Goal: Task Accomplishment & Management: Complete application form

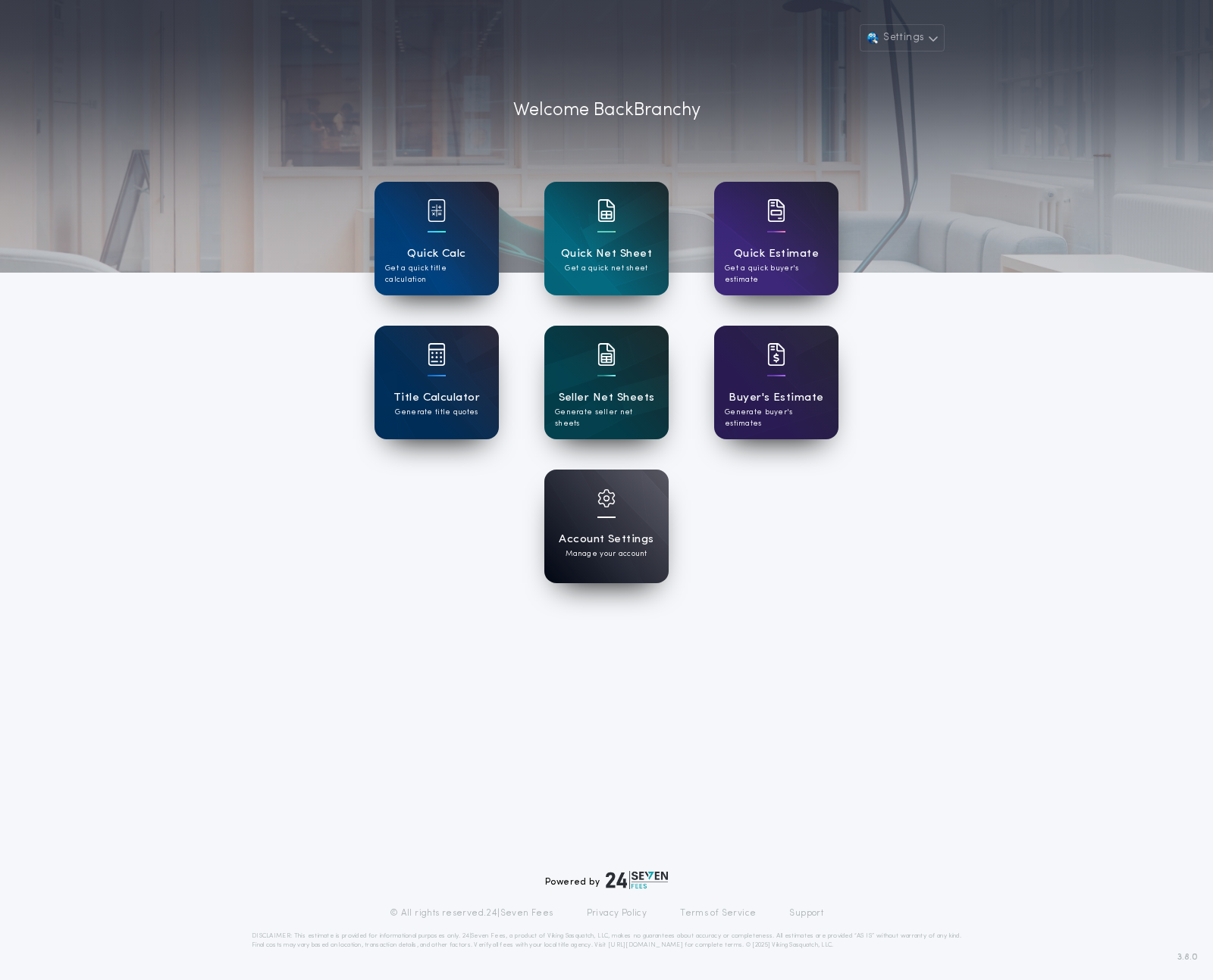
click at [606, 405] on h1 "Seller Net Sheets" at bounding box center [606, 399] width 96 height 18
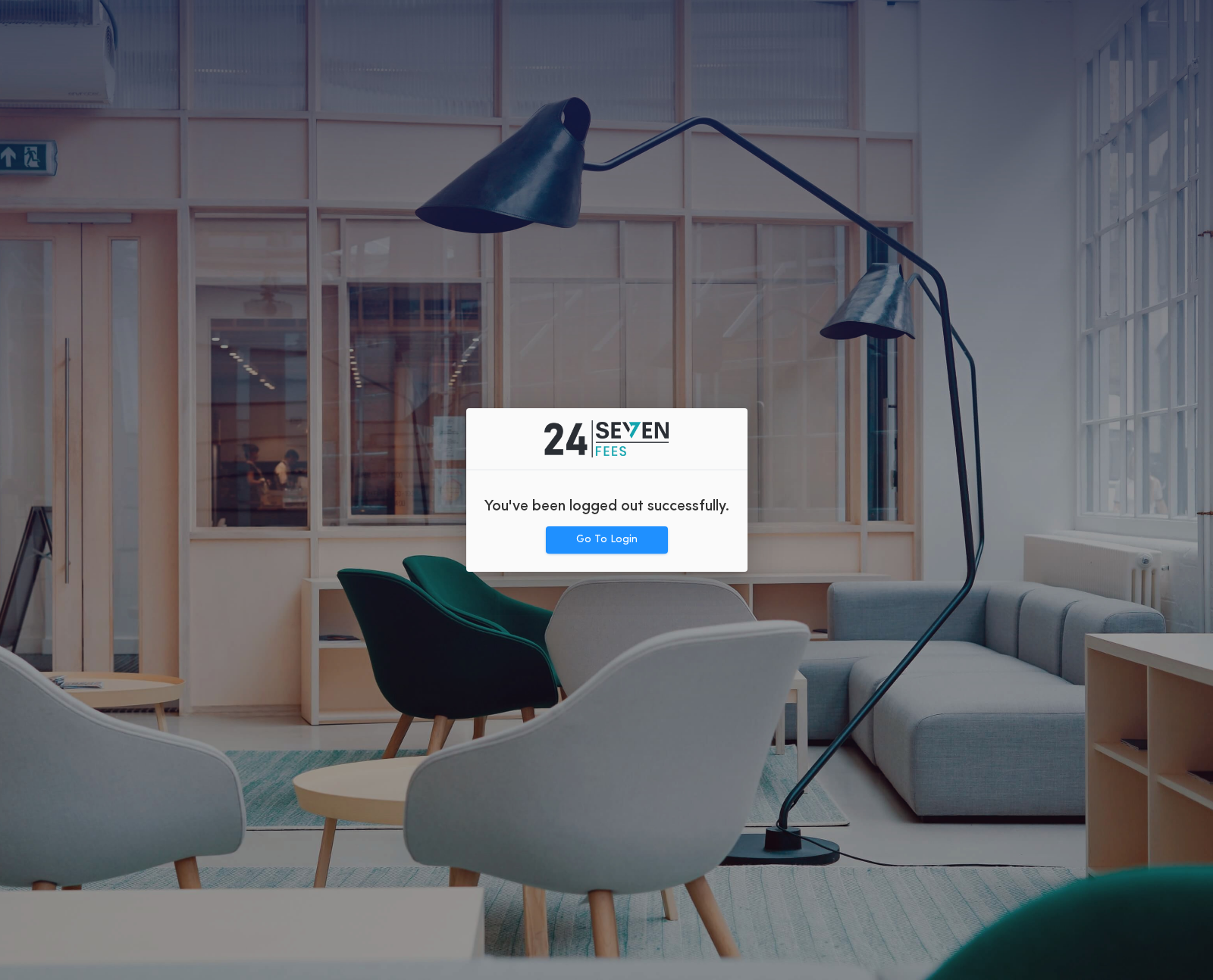
click at [598, 564] on div "You've been logged out successfully. Go To Login" at bounding box center [606, 490] width 281 height 163
click at [599, 548] on button "Go To Login" at bounding box center [606, 540] width 122 height 28
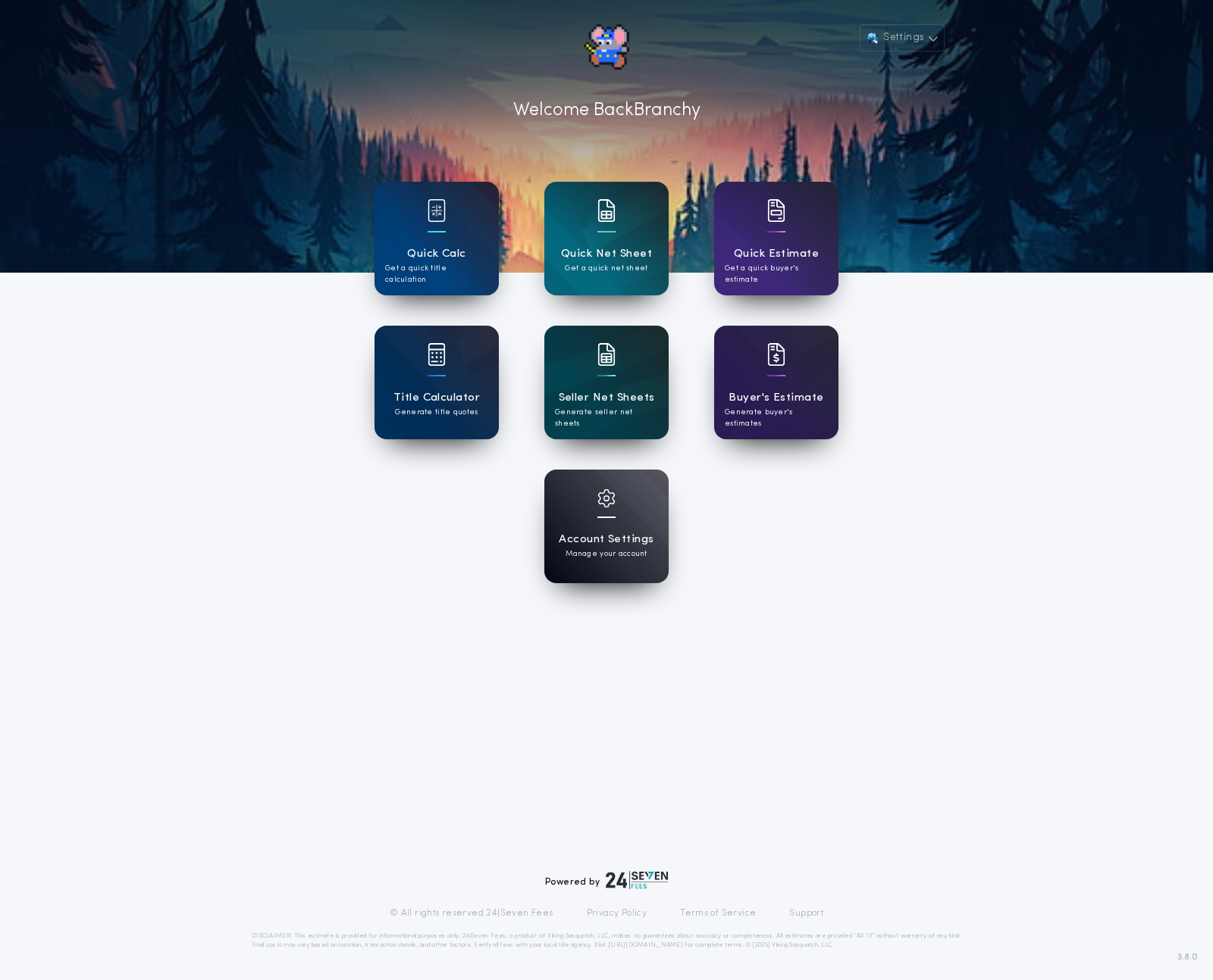
click at [618, 380] on div "Seller Net Sheets Generate seller net sheets" at bounding box center [606, 382] width 125 height 114
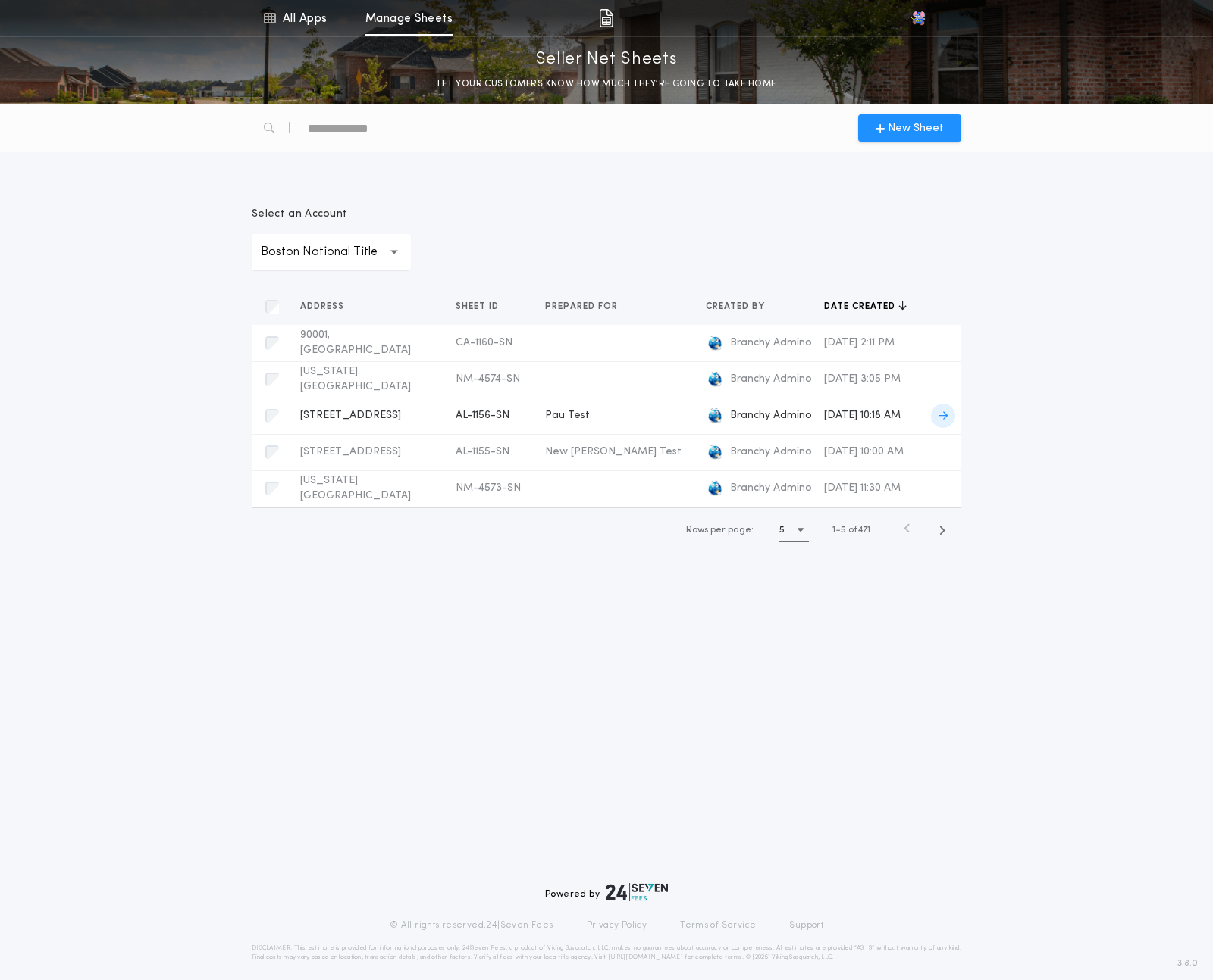
click at [604, 423] on div "Pau Test" at bounding box center [613, 415] width 137 height 15
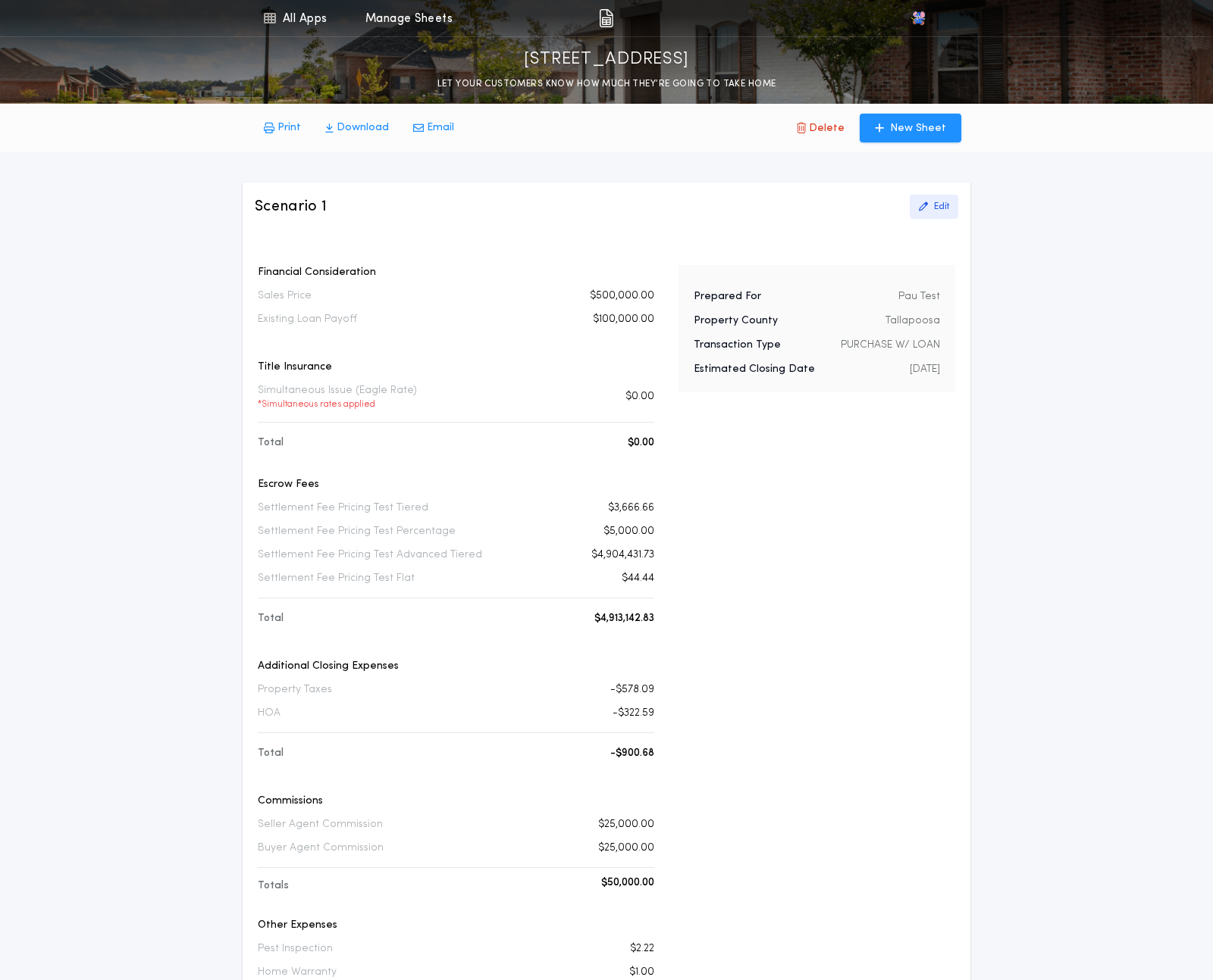
click at [940, 206] on p "Edit" at bounding box center [941, 207] width 15 height 12
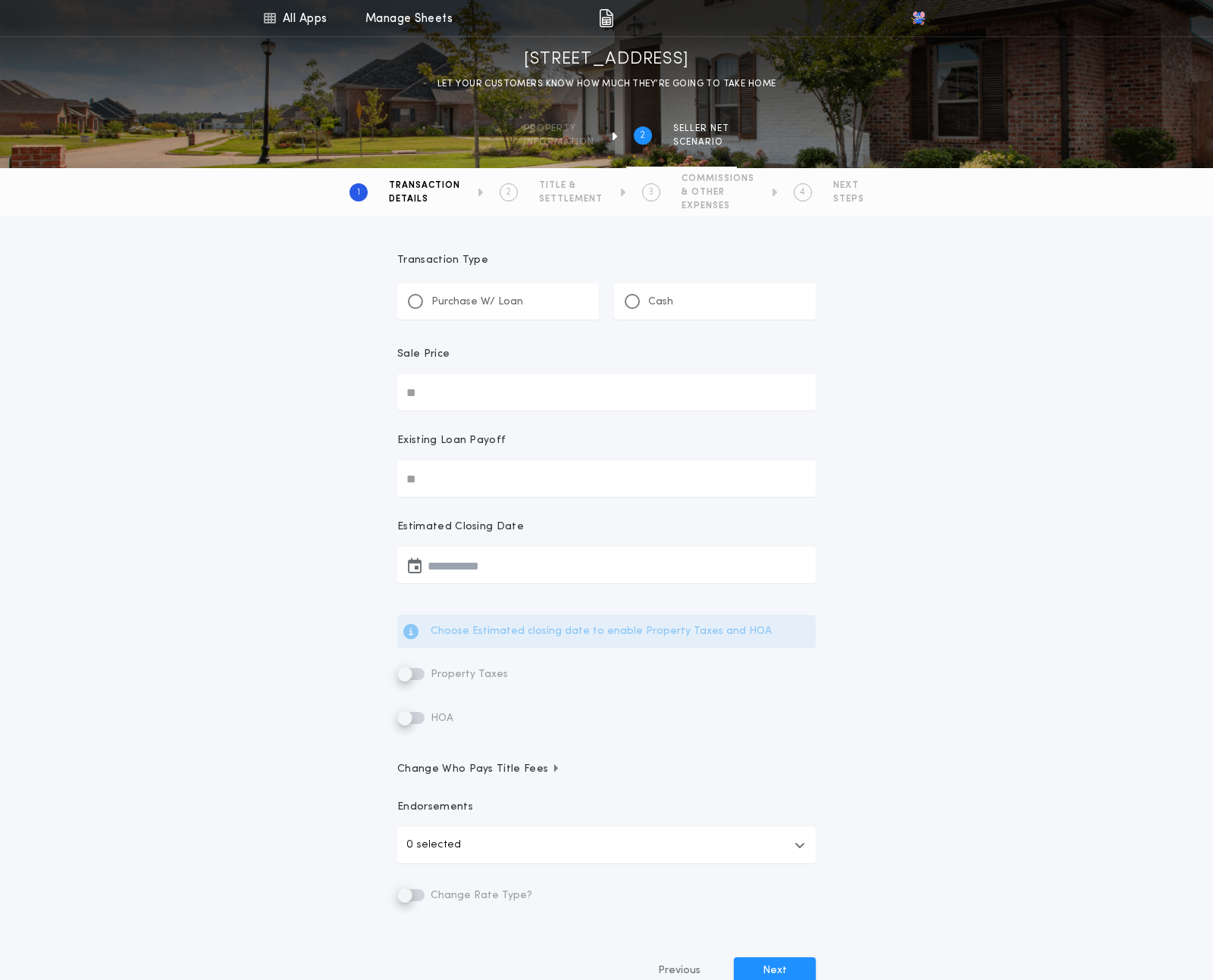
type input "********"
type input "**********"
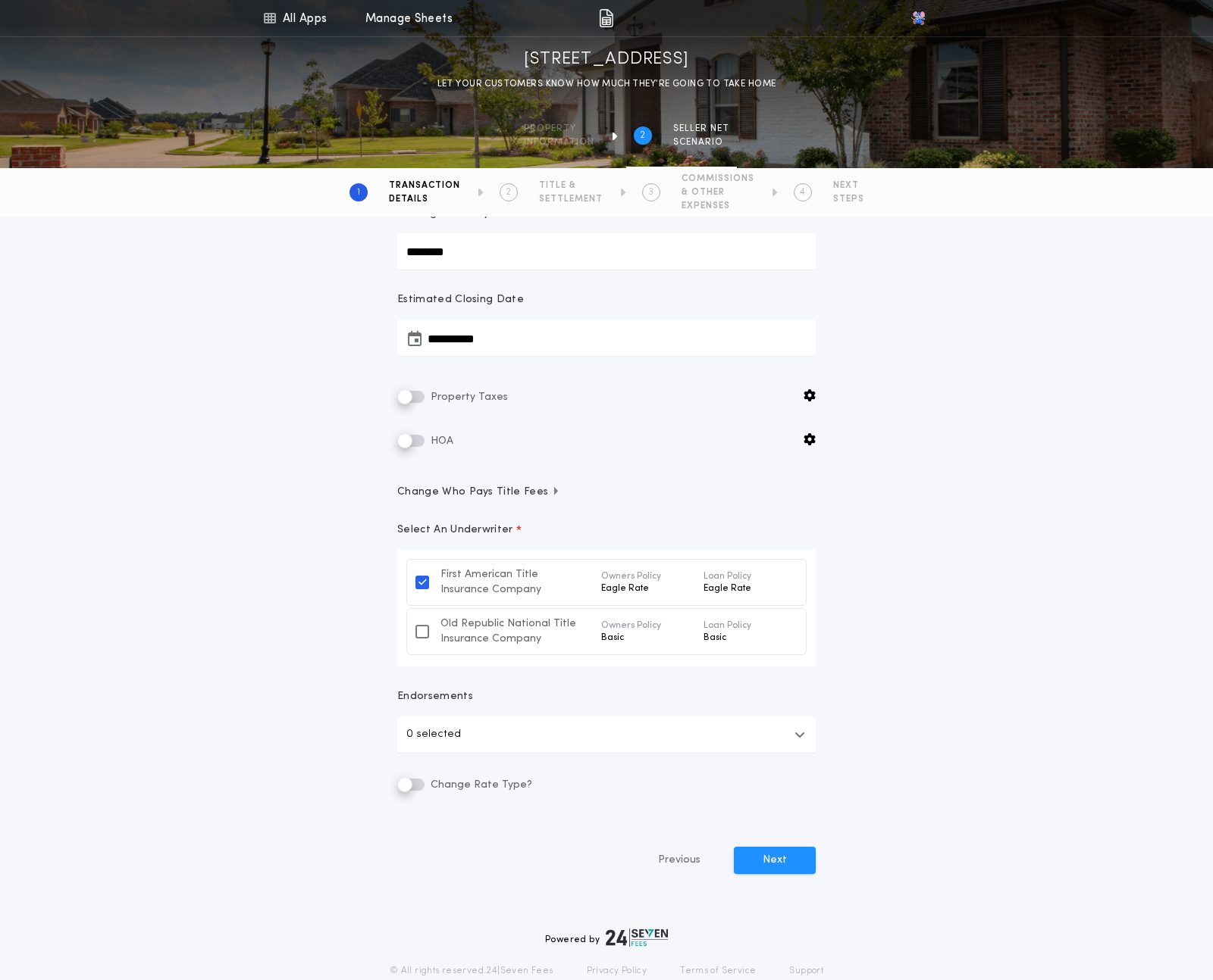
scroll to position [248, 0]
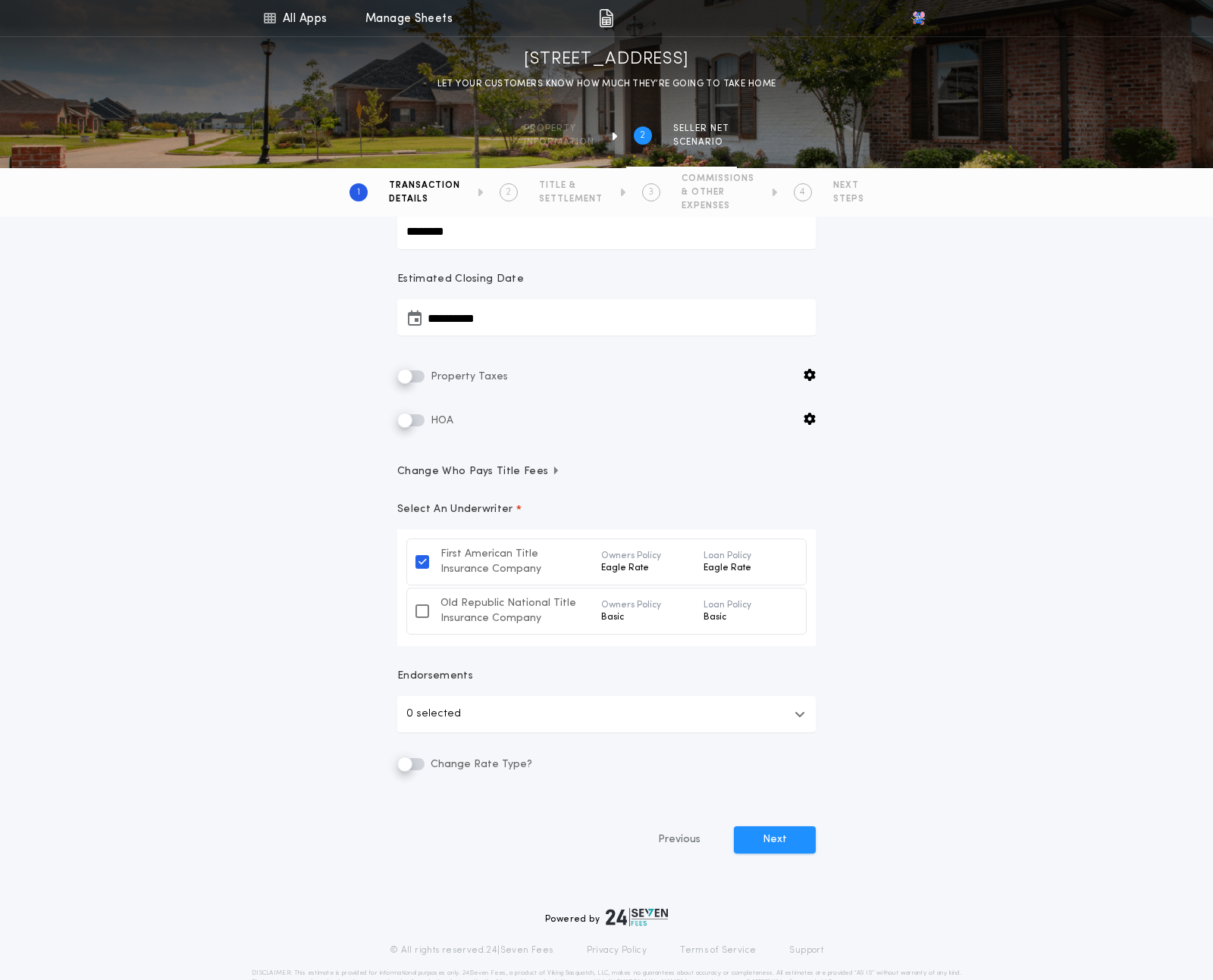
click at [643, 720] on button "0 selected" at bounding box center [606, 714] width 419 height 37
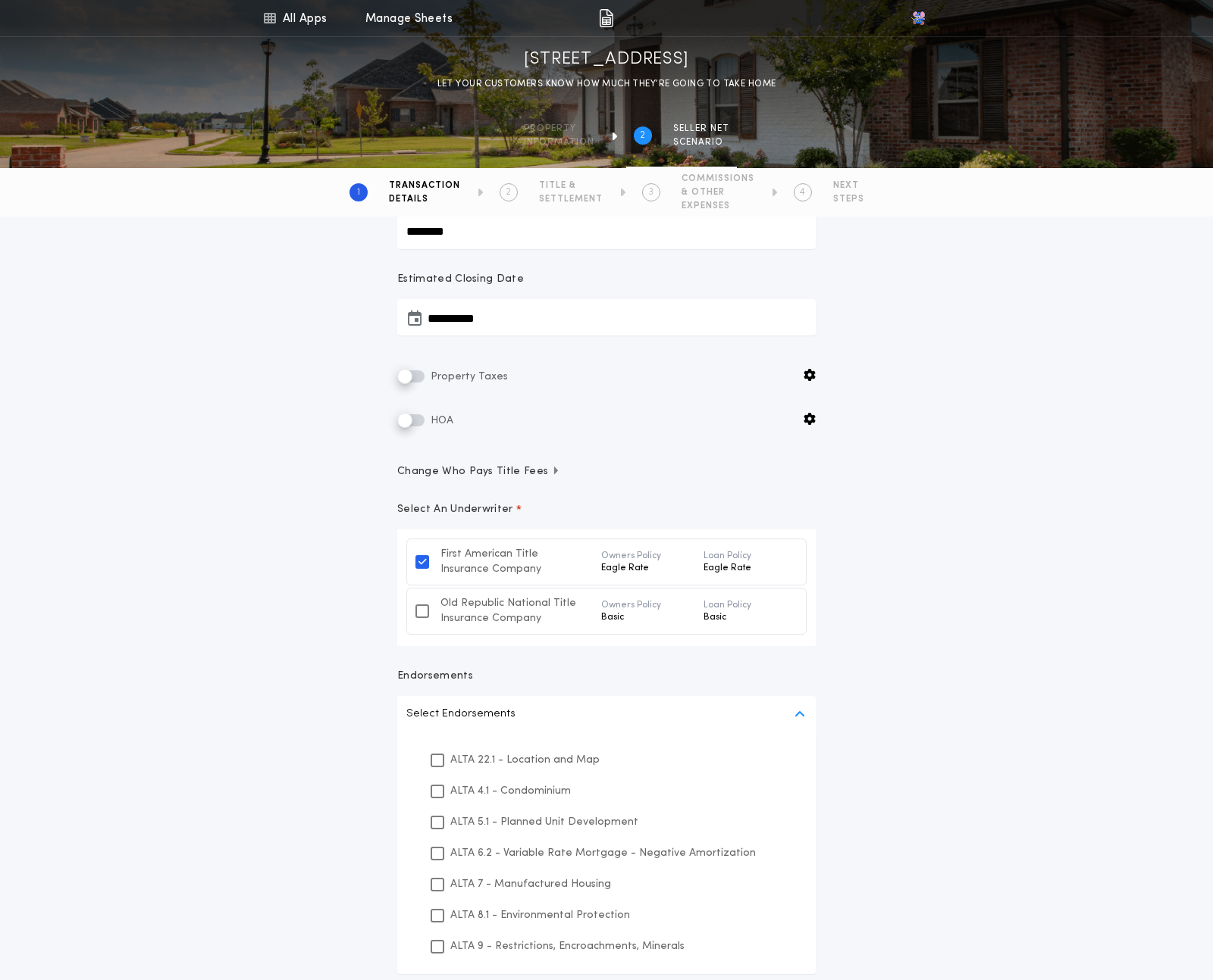
click at [643, 720] on button "Select Endorsements" at bounding box center [606, 714] width 419 height 37
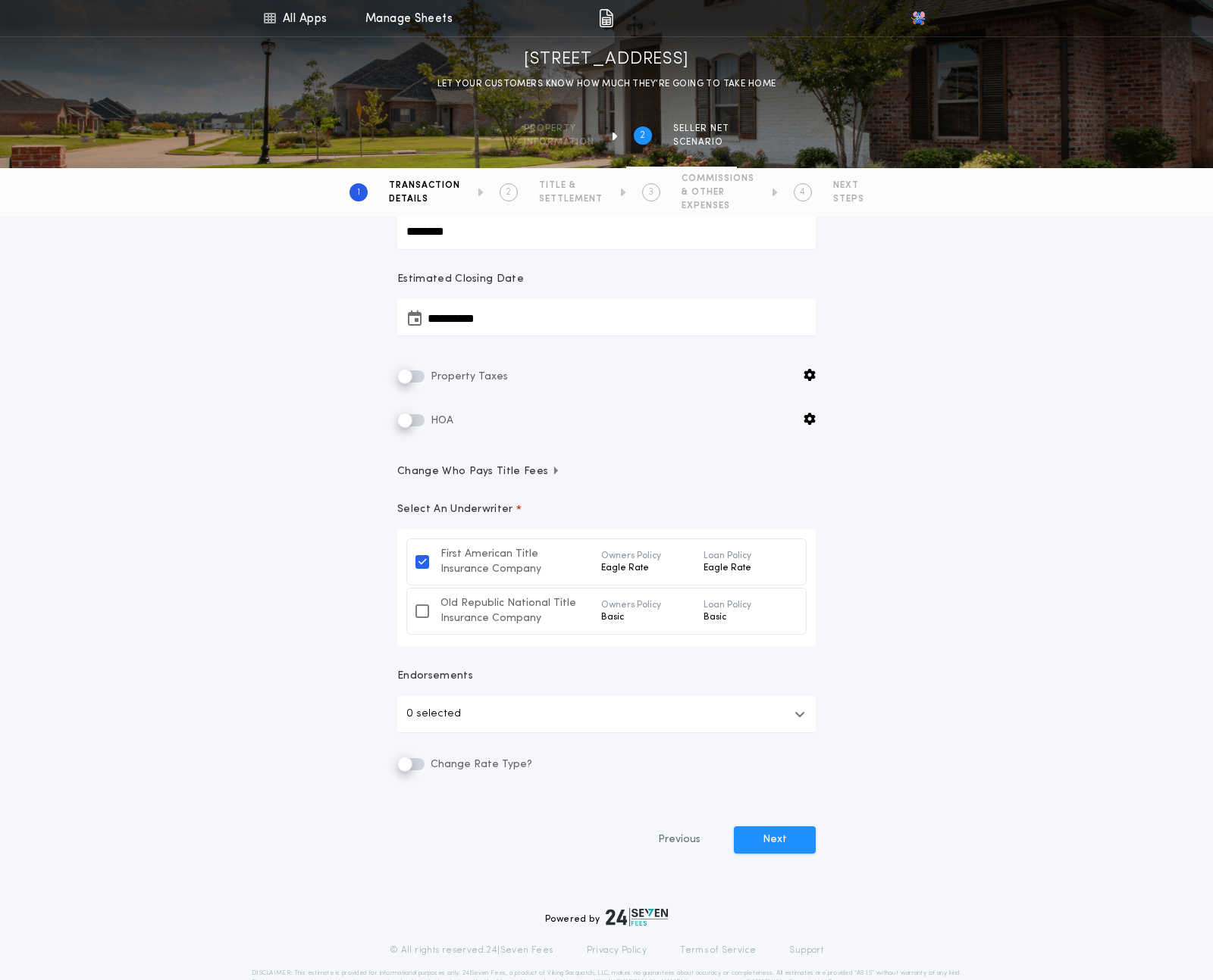
click at [643, 720] on button "0 selected" at bounding box center [606, 714] width 419 height 37
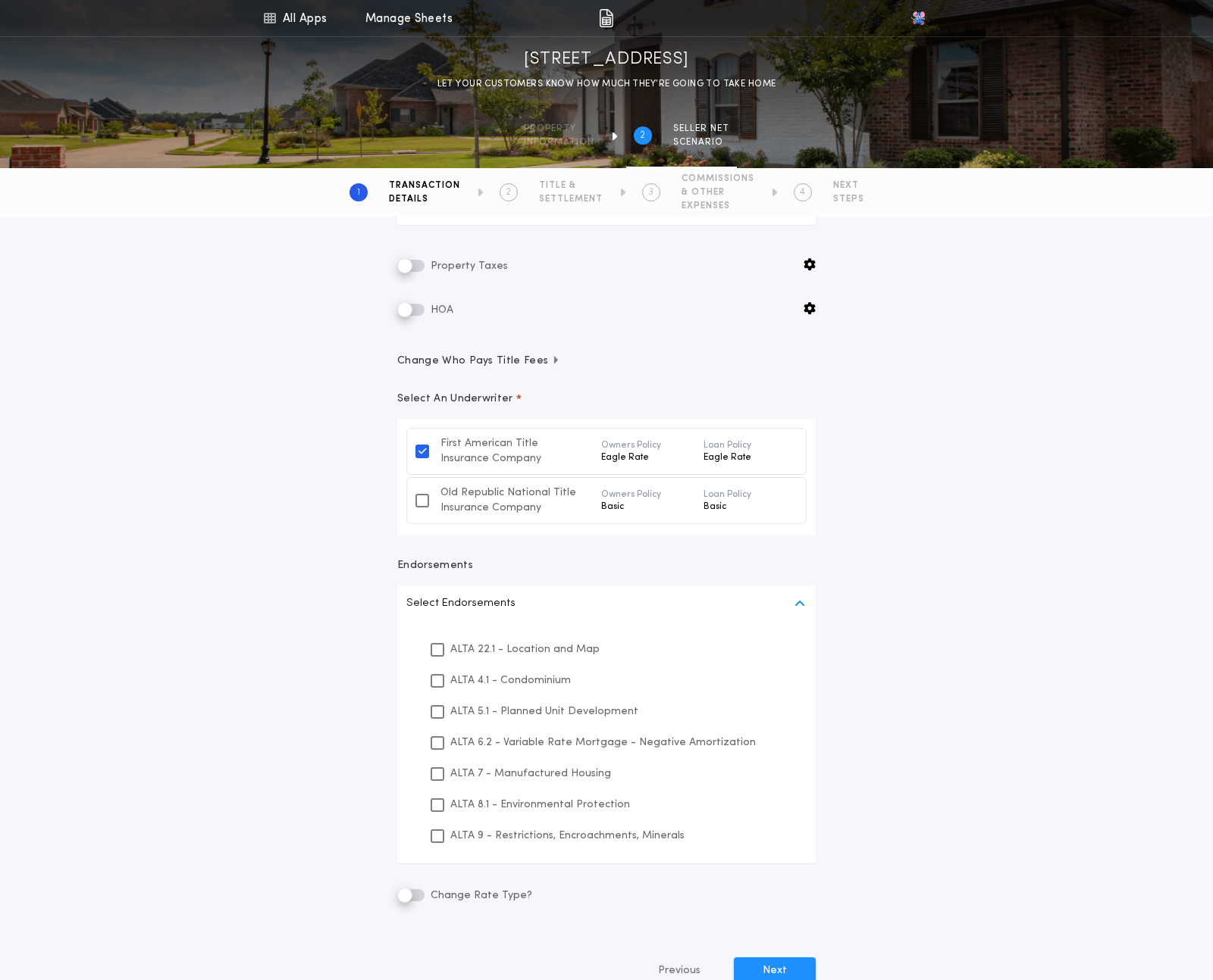
scroll to position [280, 0]
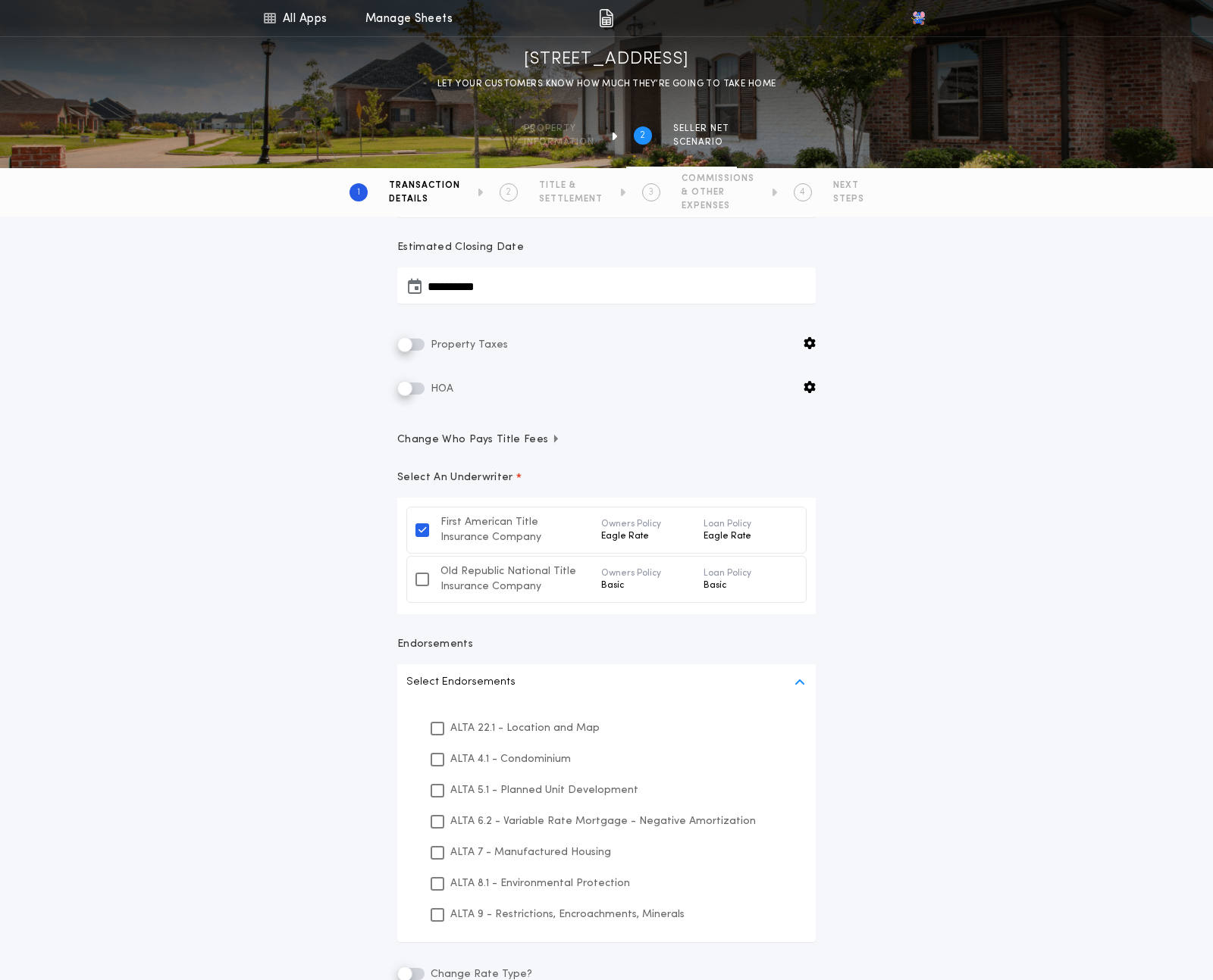
click at [652, 676] on button "Select Endorsements" at bounding box center [606, 682] width 419 height 37
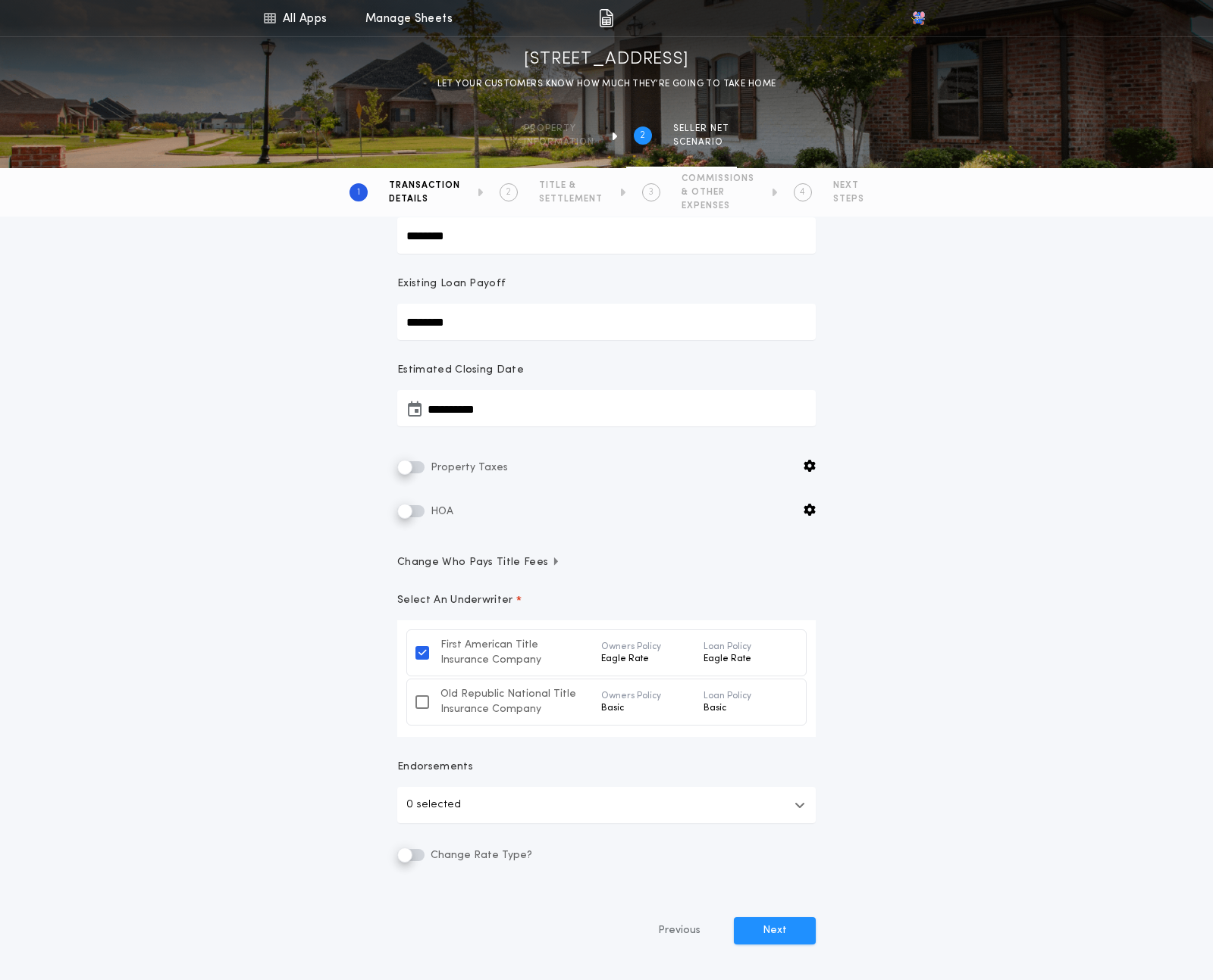
scroll to position [146, 0]
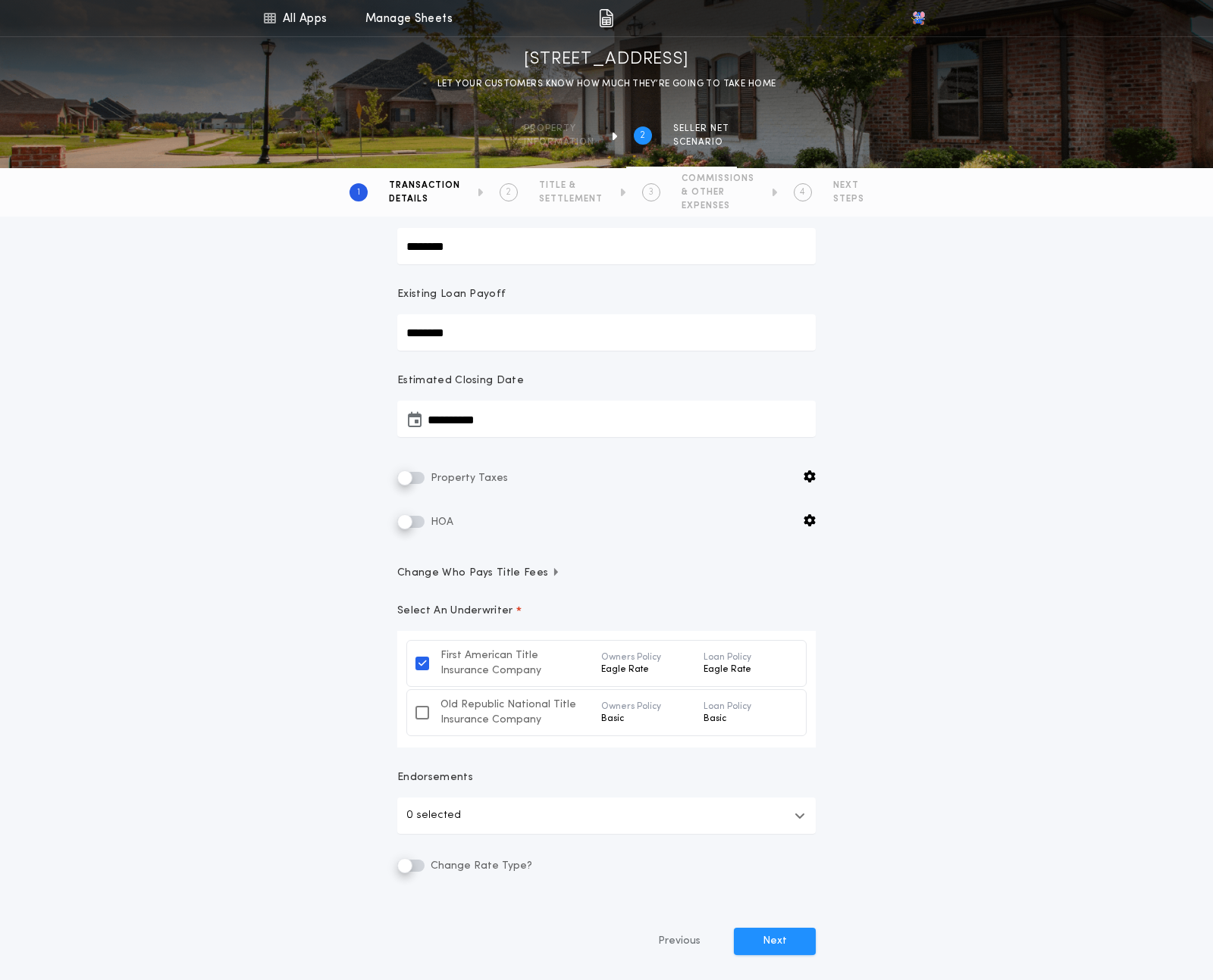
click at [523, 566] on span "Change Who Pays Title Fees" at bounding box center [478, 573] width 163 height 15
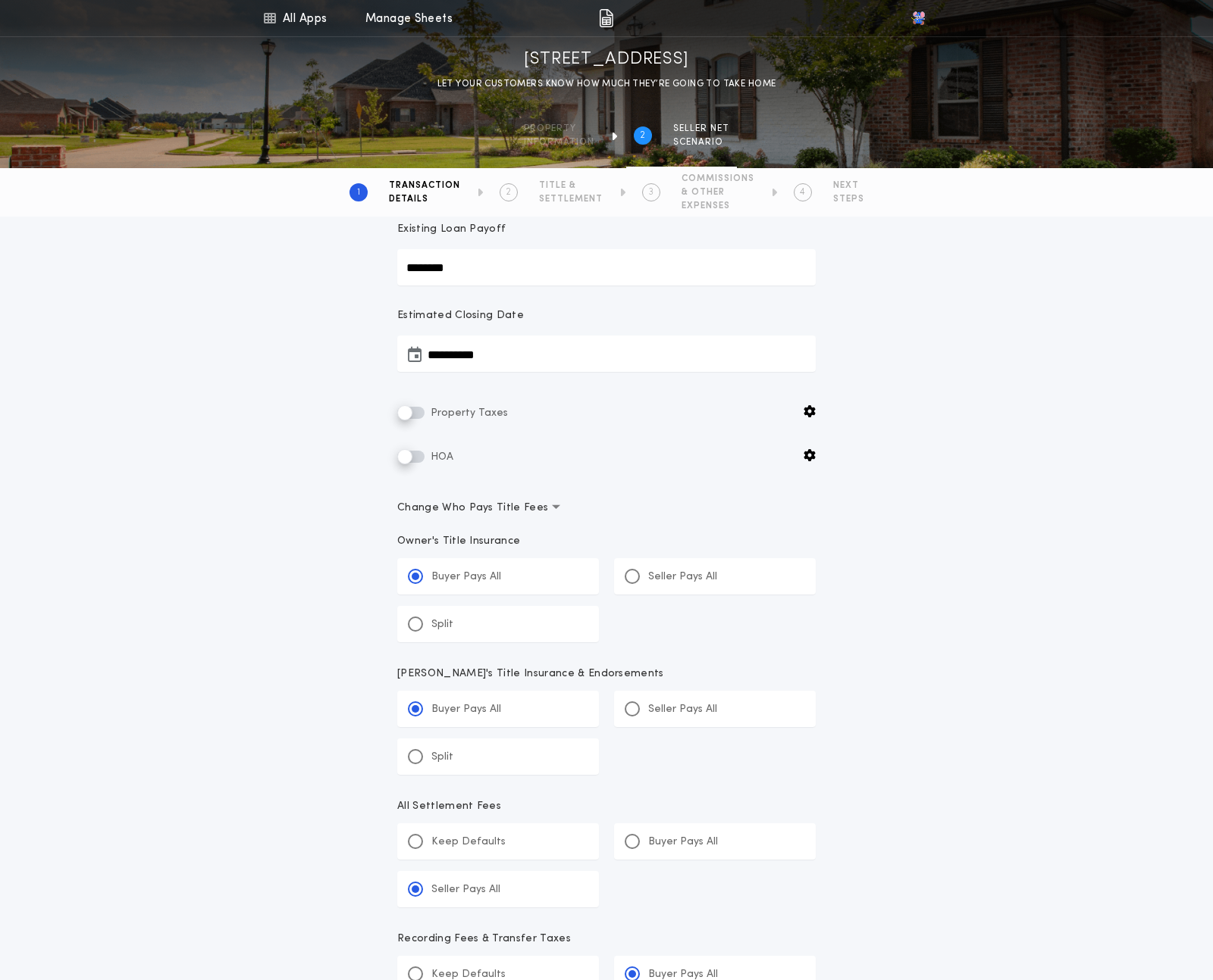
scroll to position [221, 0]
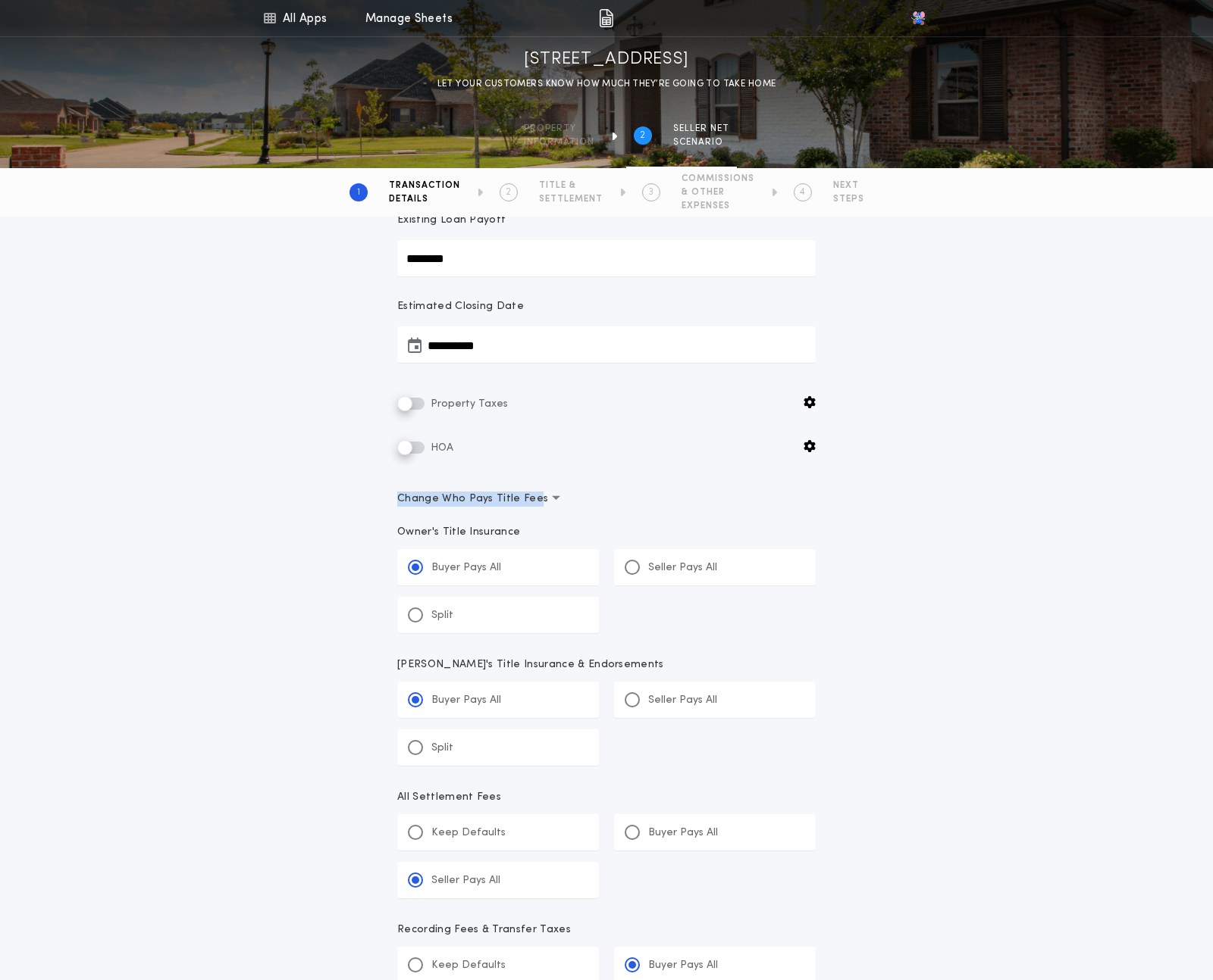
drag, startPoint x: 388, startPoint y: 493, endPoint x: 534, endPoint y: 493, distance: 146.0
click at [535, 493] on div "**********" at bounding box center [606, 734] width 455 height 1438
copy span "Change Who Pays Title Fee"
click at [552, 500] on icon "button" at bounding box center [556, 497] width 8 height 5
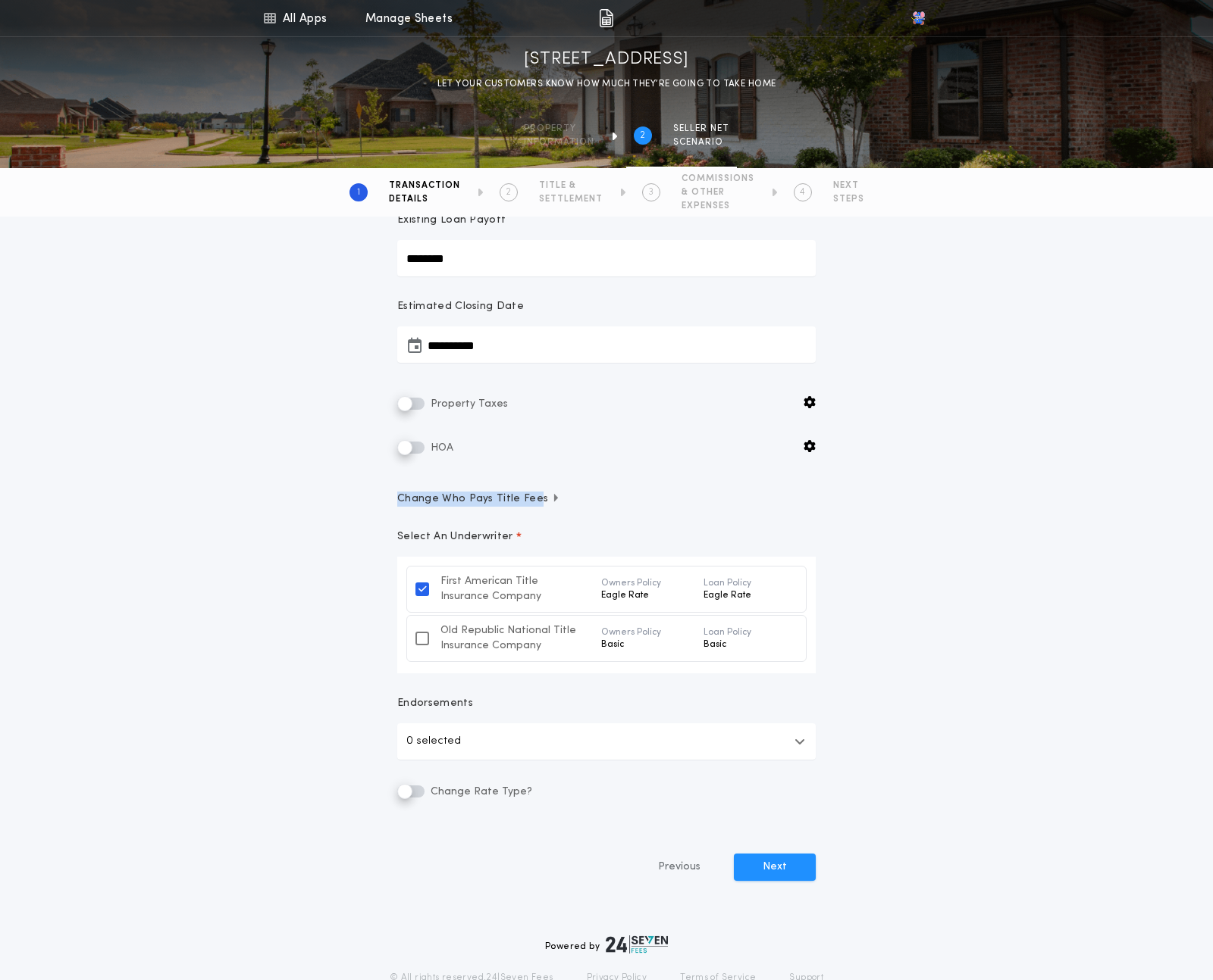
click at [485, 539] on p "Select An Underwriter" at bounding box center [454, 537] width 116 height 15
copy p "Select An Underwriter"
click at [461, 702] on p "Endorsements" at bounding box center [606, 703] width 419 height 15
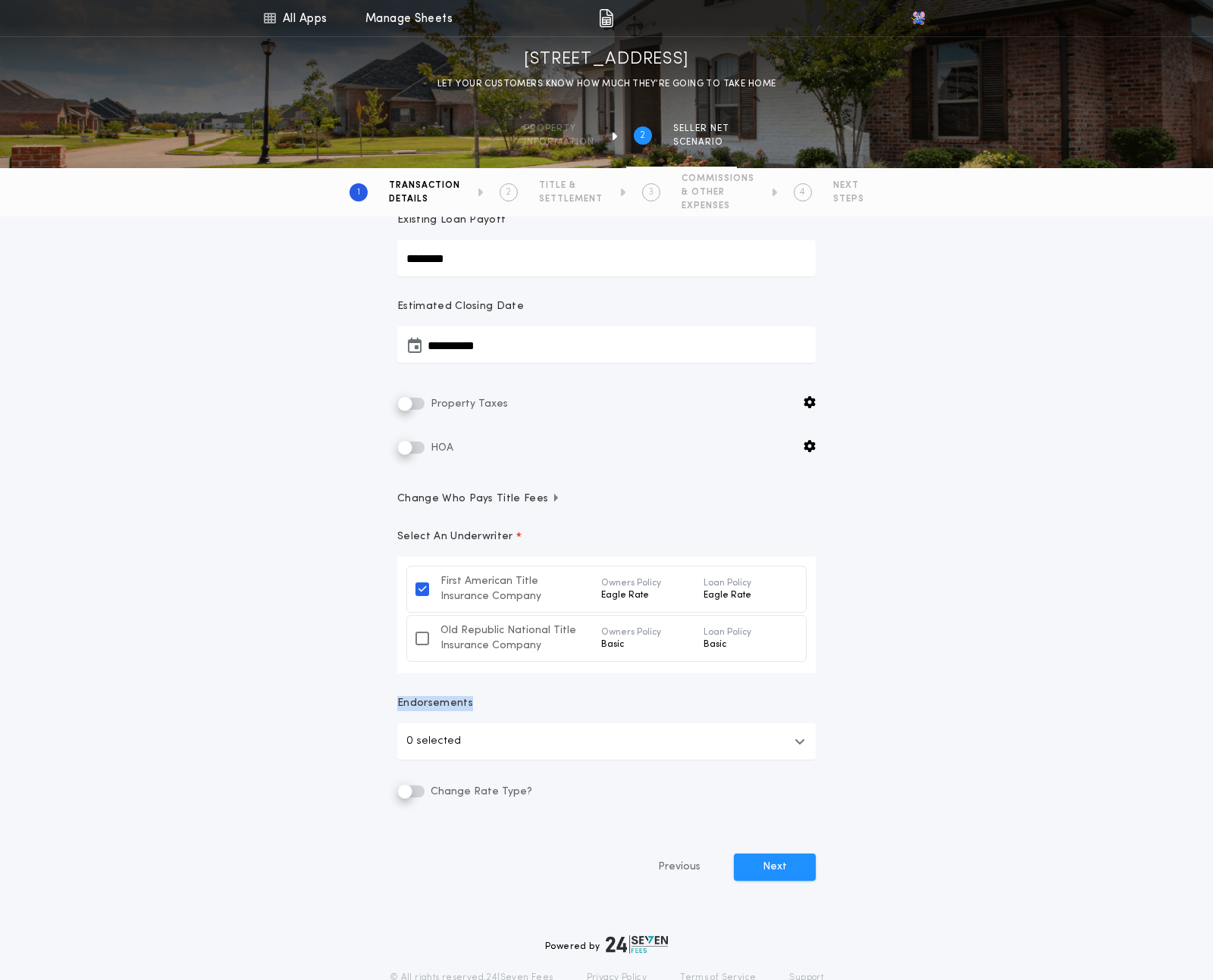
click at [461, 702] on p "Endorsements" at bounding box center [606, 703] width 419 height 15
copy p "Endorsements"
click at [453, 546] on div "Select An Underwriter *" at bounding box center [606, 544] width 419 height 28
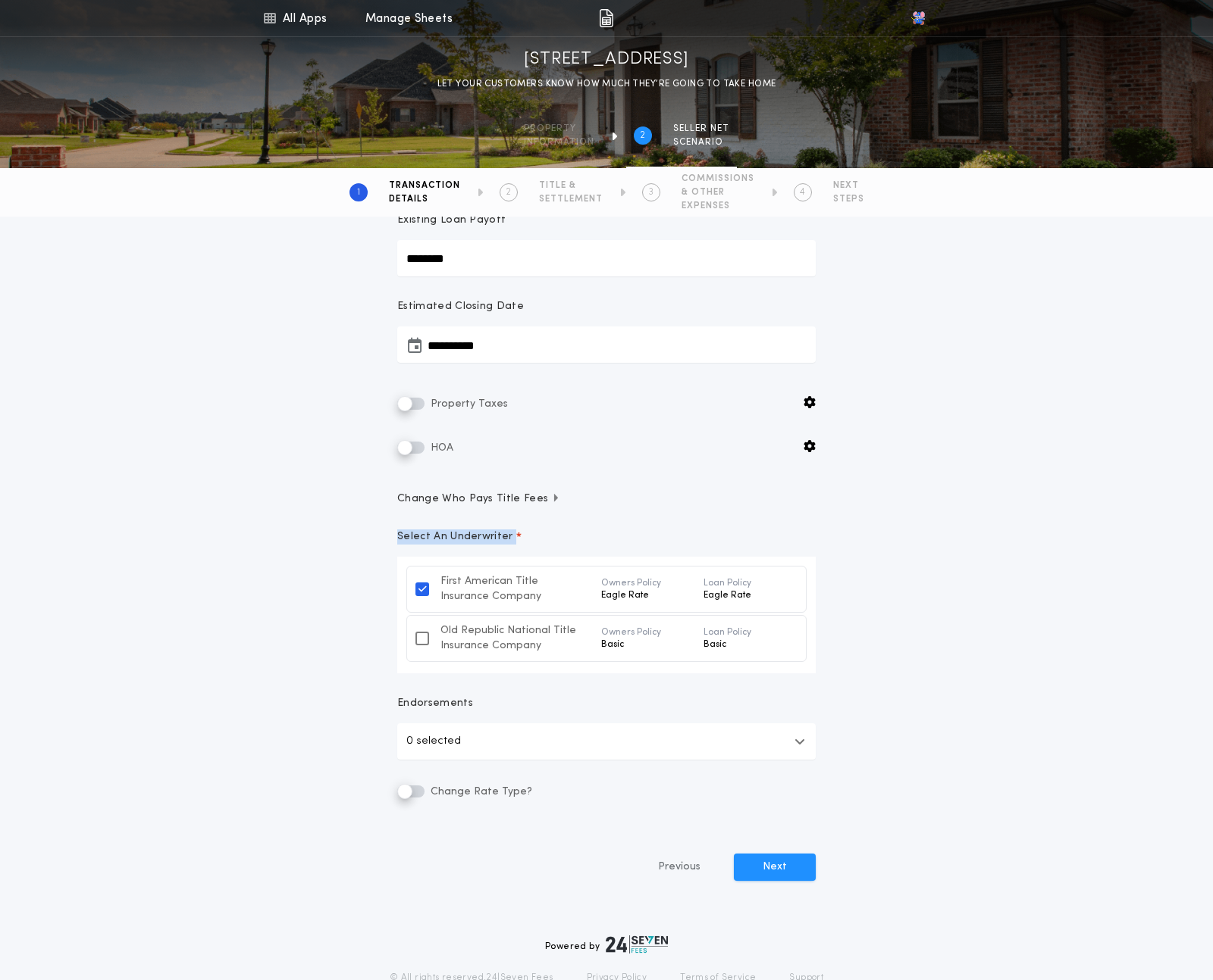
click at [453, 546] on div "Select An Underwriter *" at bounding box center [606, 544] width 419 height 28
copy p "Select An Underwriter"
click at [481, 530] on p "Select An Underwriter" at bounding box center [454, 537] width 116 height 15
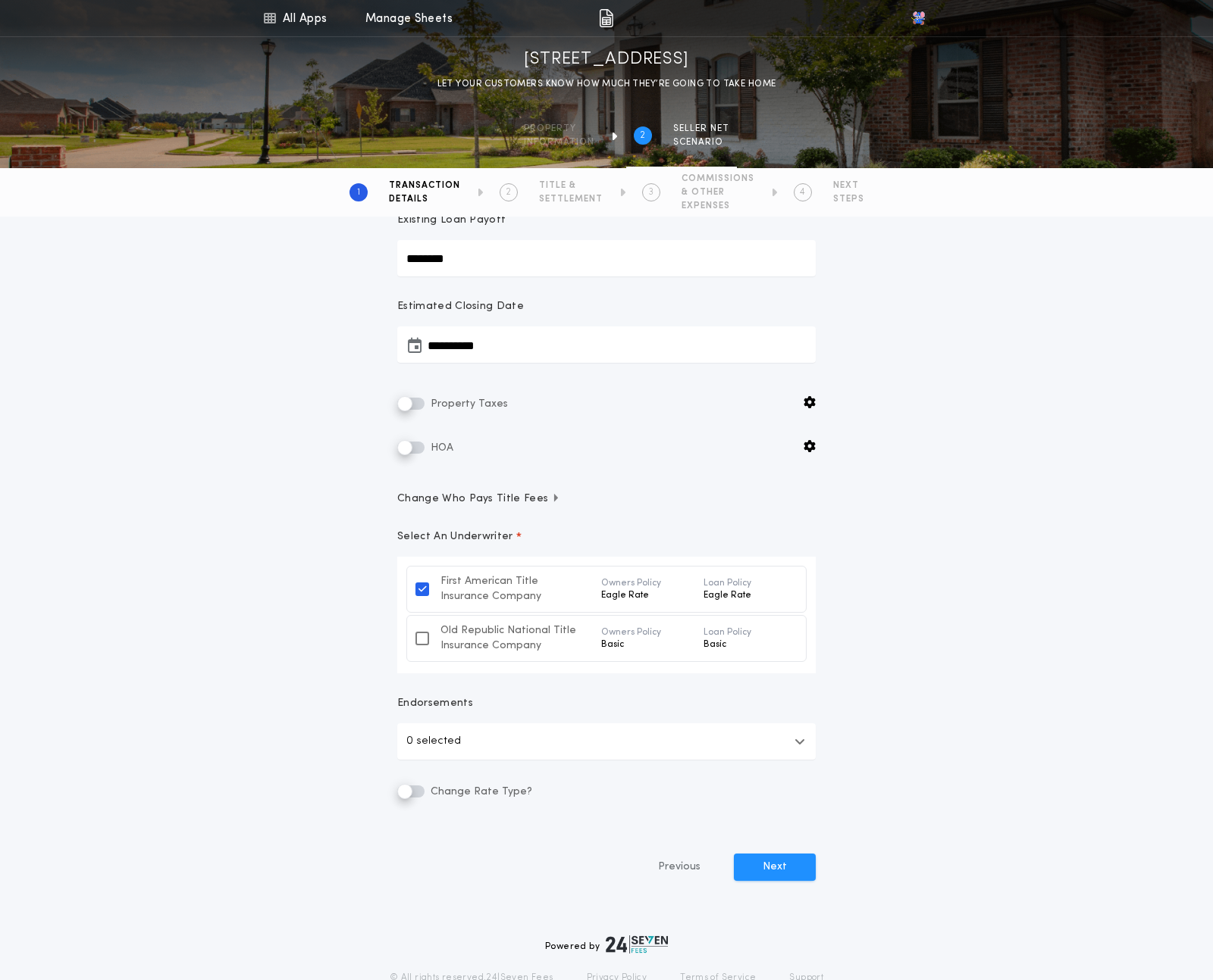
click at [436, 714] on div "Endorsements 0 selected" at bounding box center [606, 728] width 419 height 63
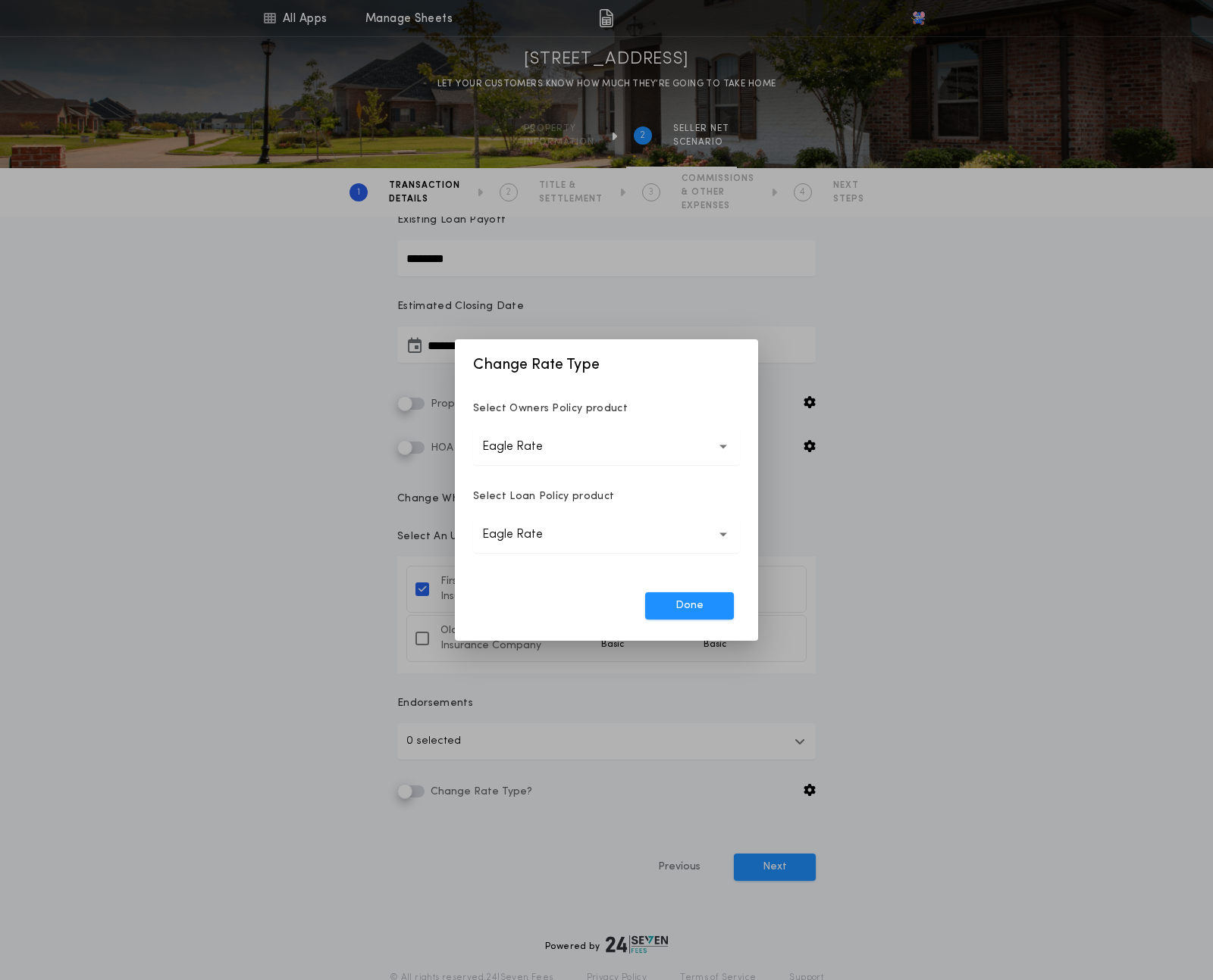
click at [545, 365] on h2 "Change Rate Type" at bounding box center [606, 361] width 303 height 44
copy h2 "Change Rate Type"
click at [698, 614] on button "Done" at bounding box center [690, 606] width 89 height 28
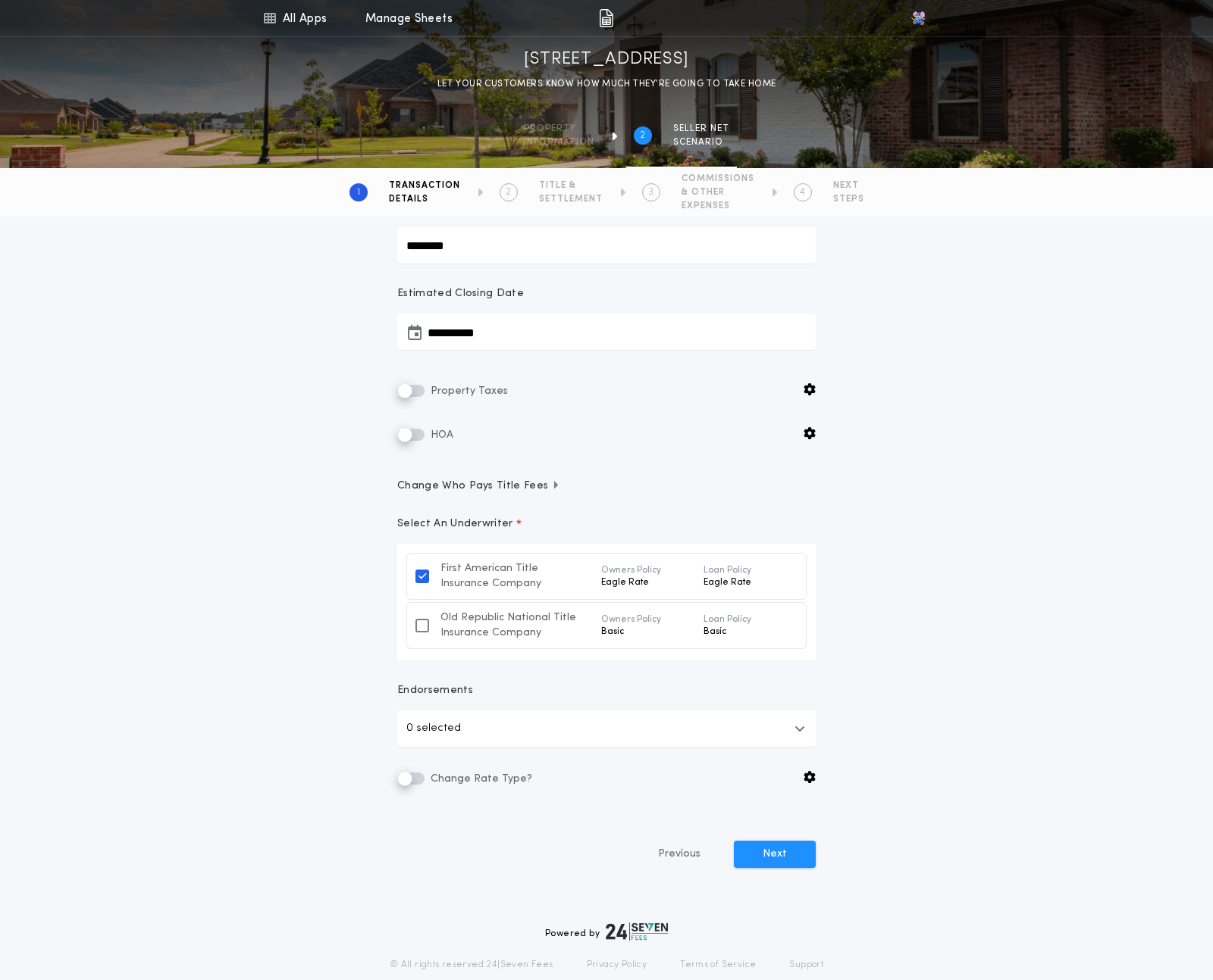
scroll to position [285, 0]
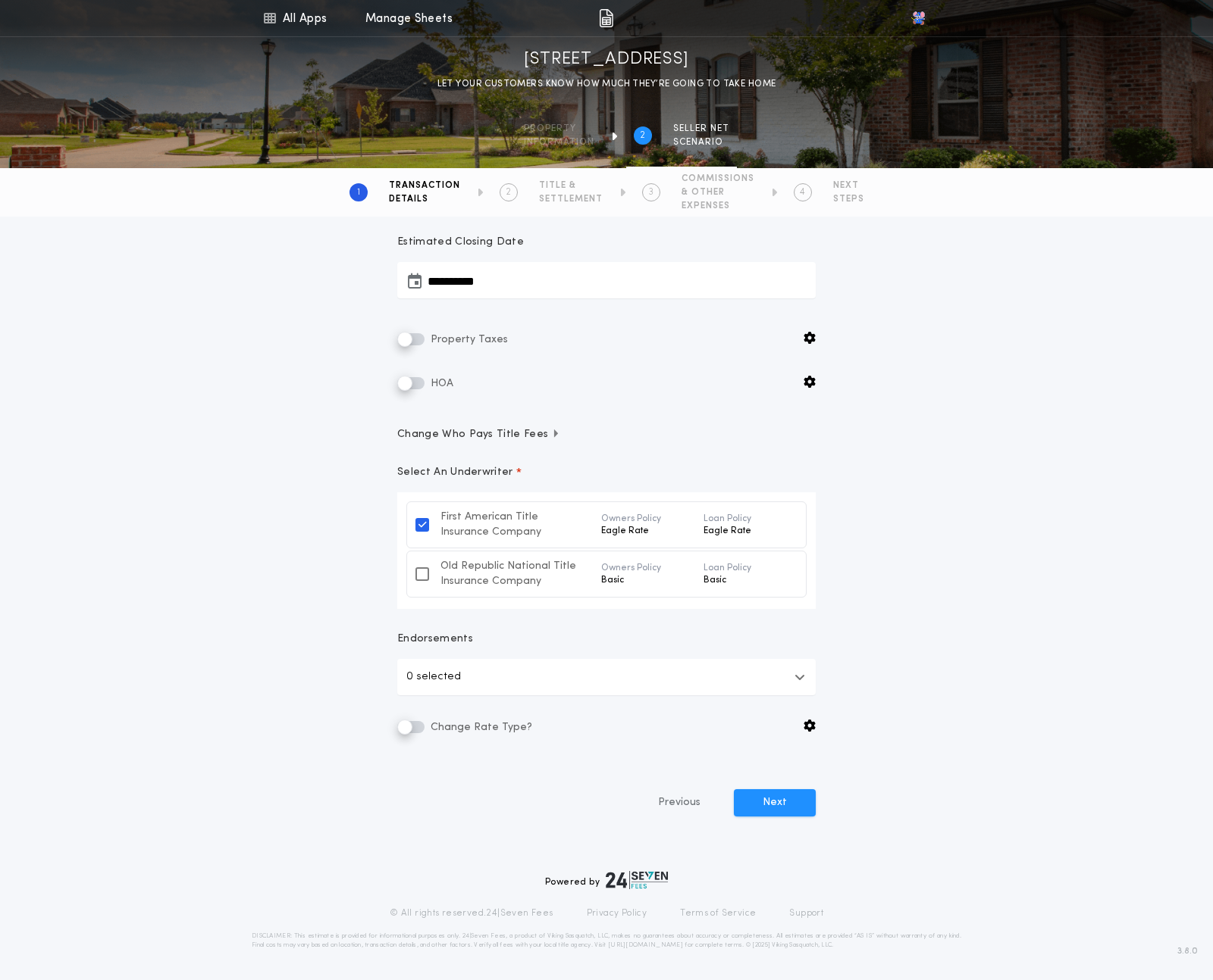
click at [563, 668] on button "0 selected" at bounding box center [606, 677] width 419 height 37
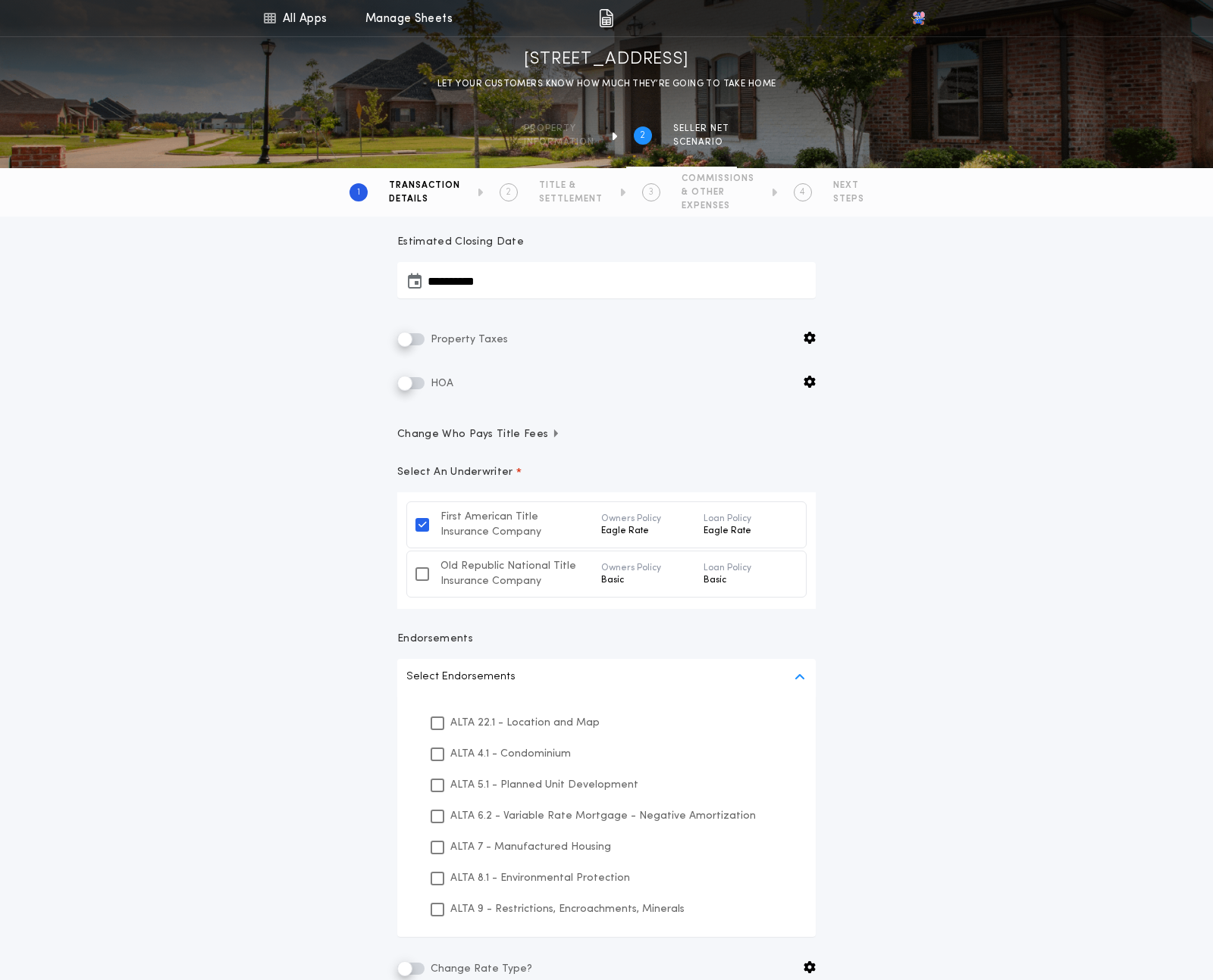
click at [563, 668] on button "Select Endorsements" at bounding box center [606, 677] width 419 height 37
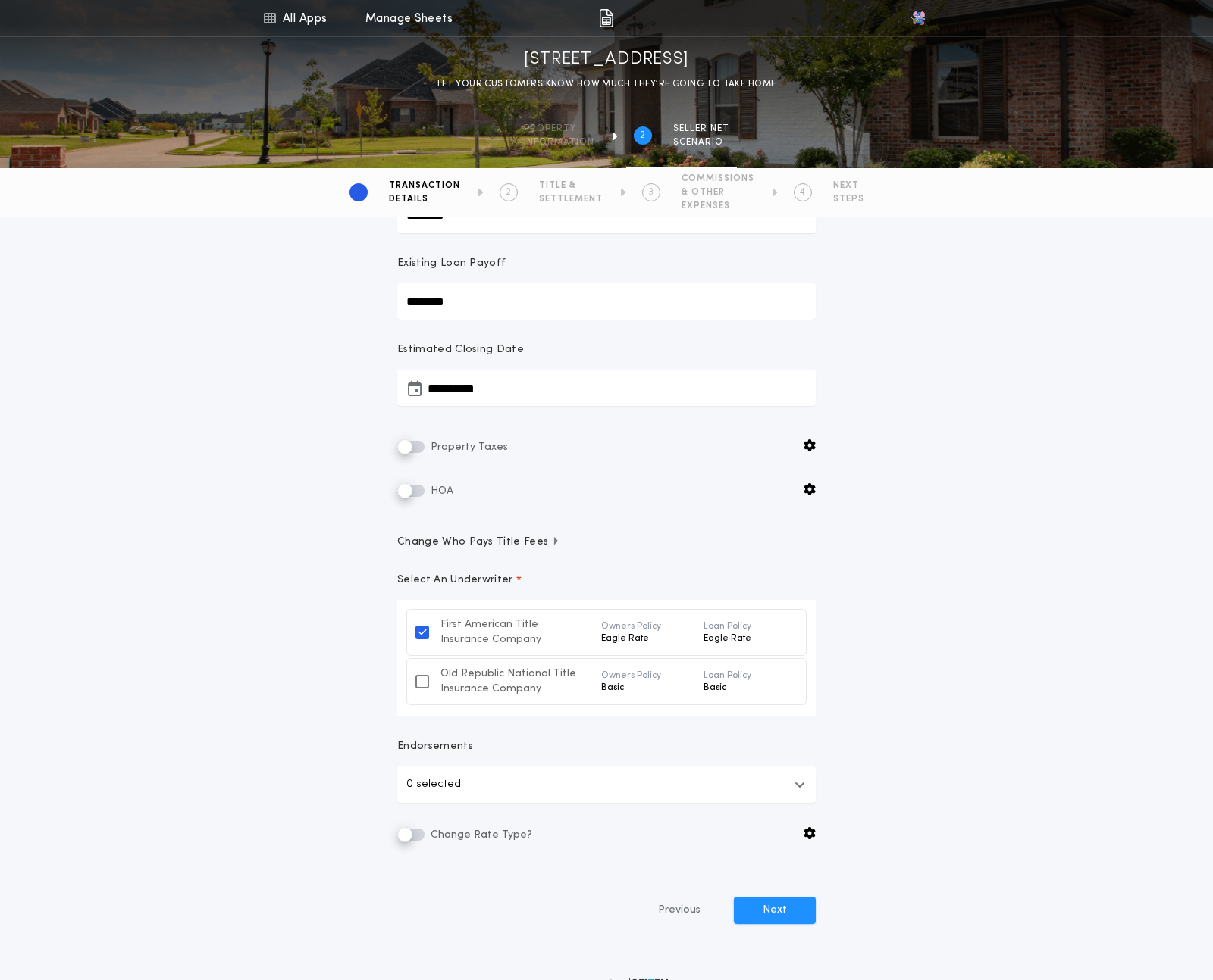
scroll to position [157, 0]
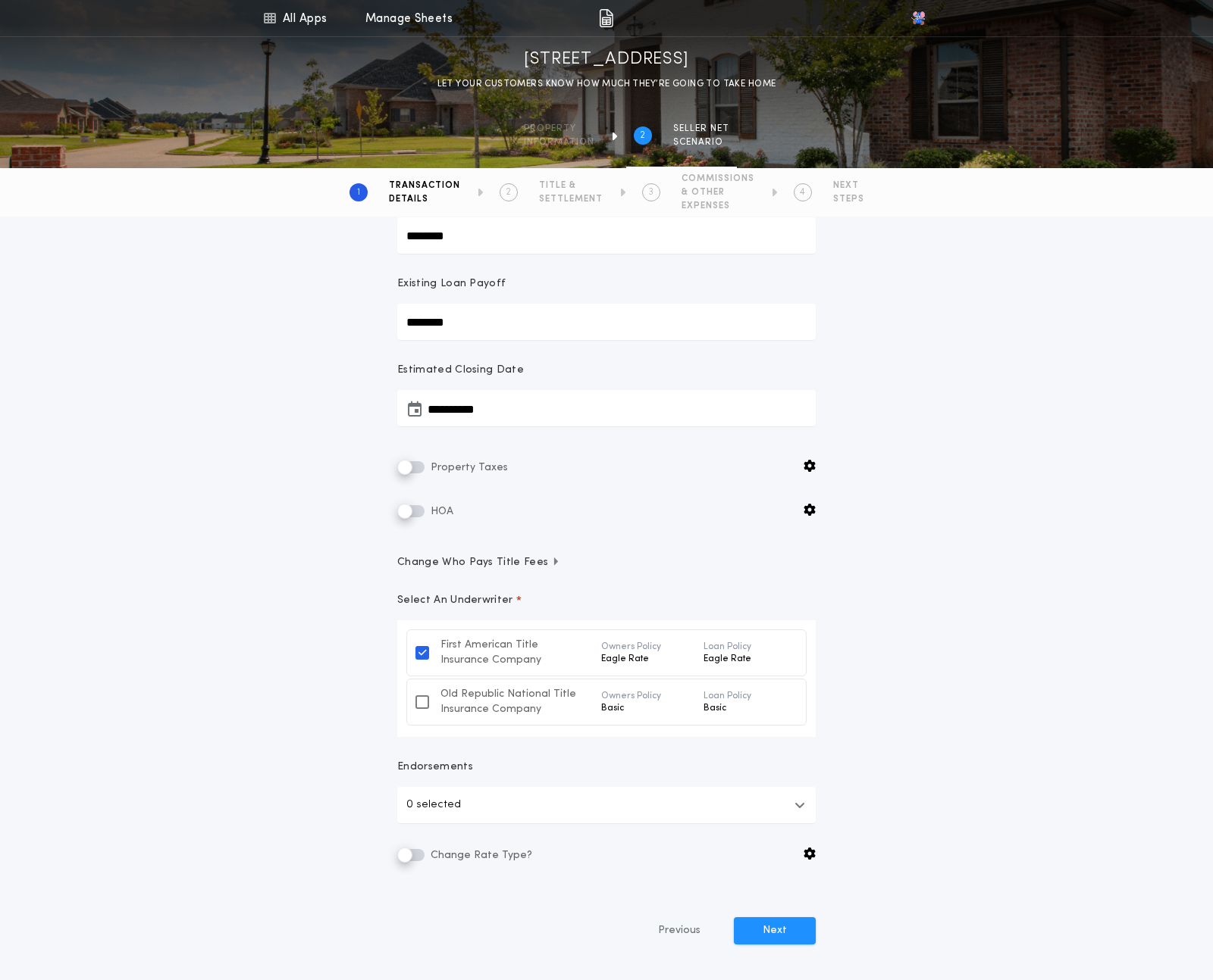
click at [505, 568] on span "Change Who Pays Title Fees" at bounding box center [478, 563] width 163 height 15
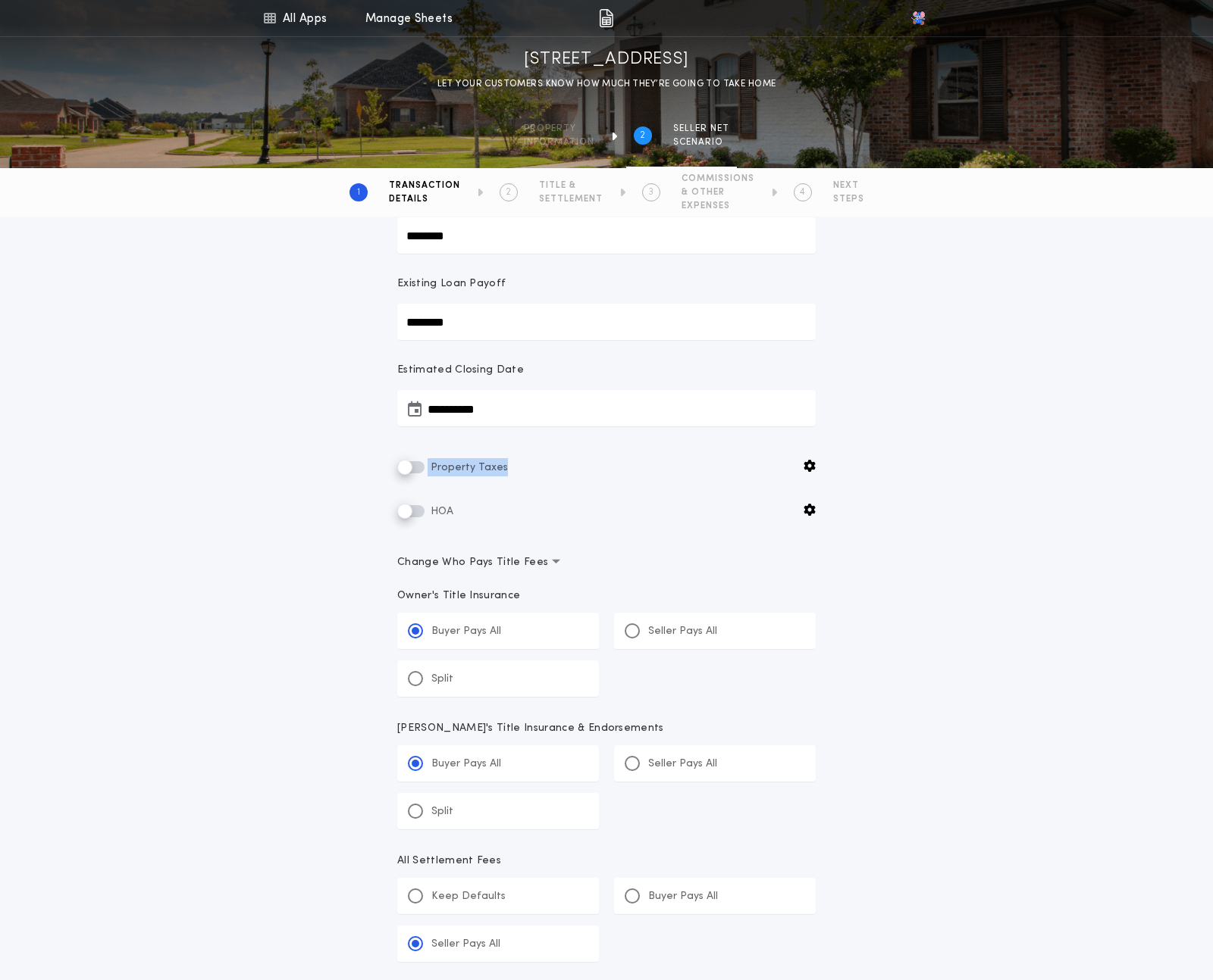
drag, startPoint x: 520, startPoint y: 473, endPoint x: 427, endPoint y: 472, distance: 93.0
click at [427, 472] on div "Property Taxes" at bounding box center [606, 467] width 419 height 18
copy span "Property Taxes"
click at [642, 538] on div "**********" at bounding box center [606, 797] width 455 height 1438
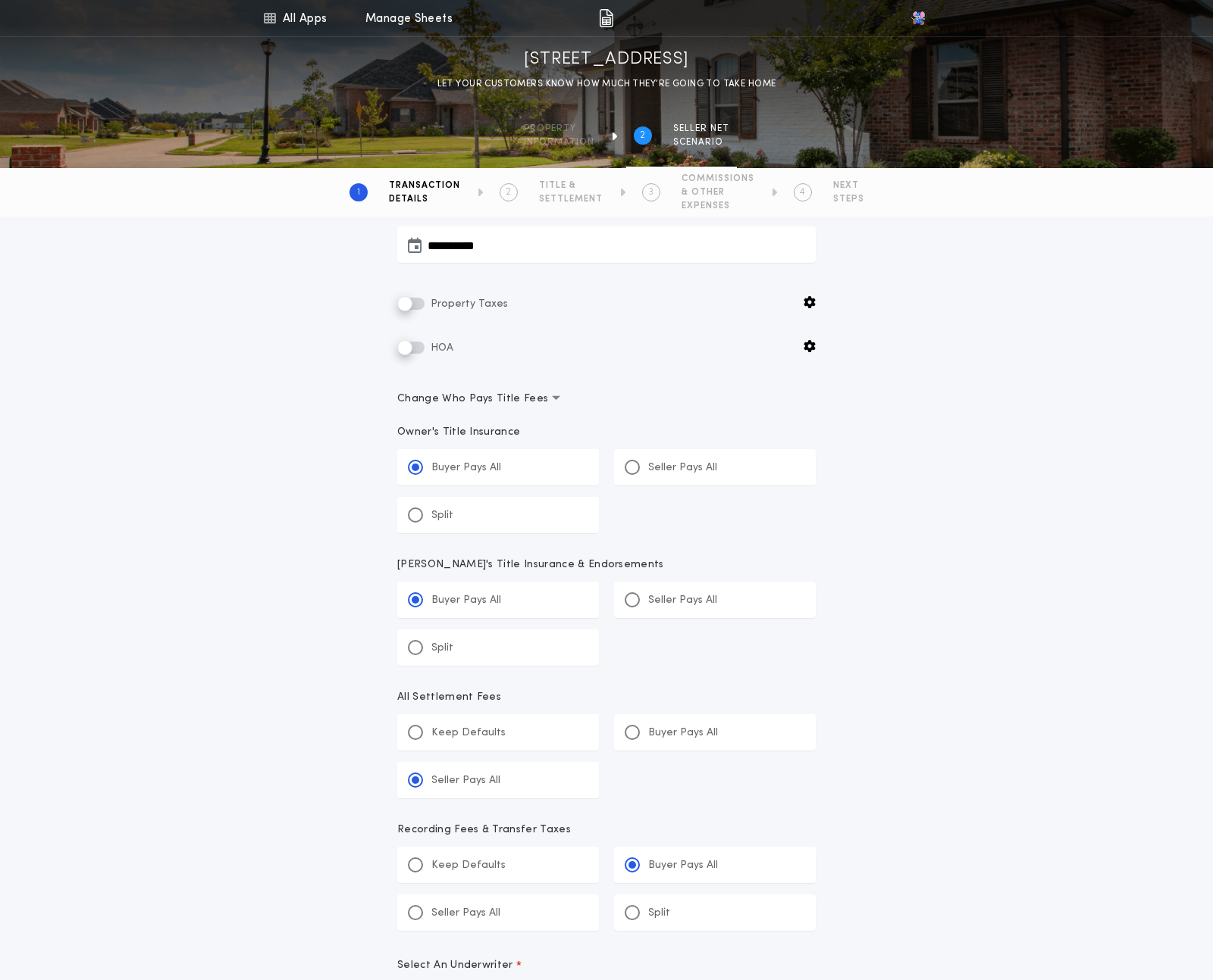
scroll to position [300, 0]
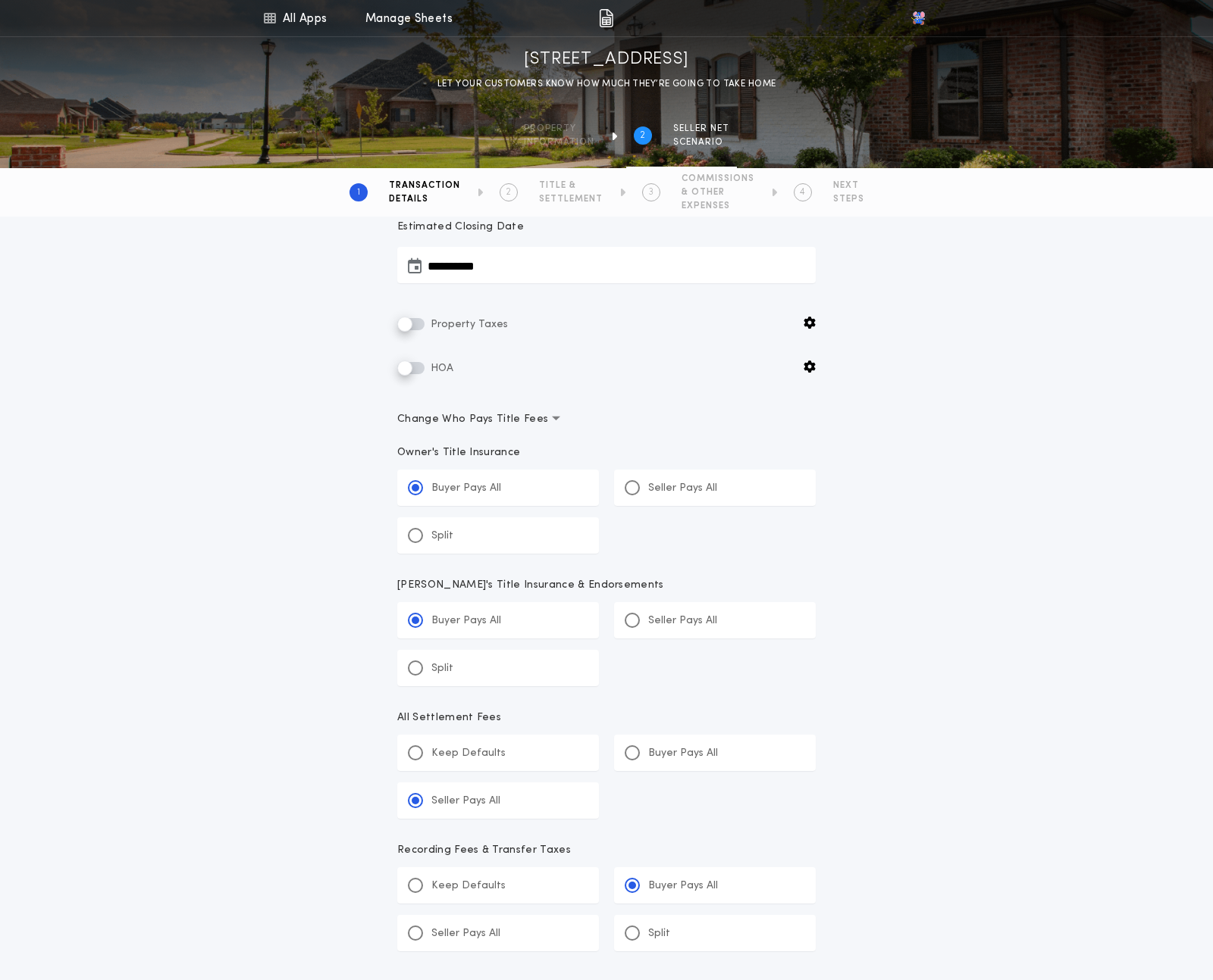
click at [513, 420] on span "Change Who Pays Title Fees" at bounding box center [478, 419] width 163 height 15
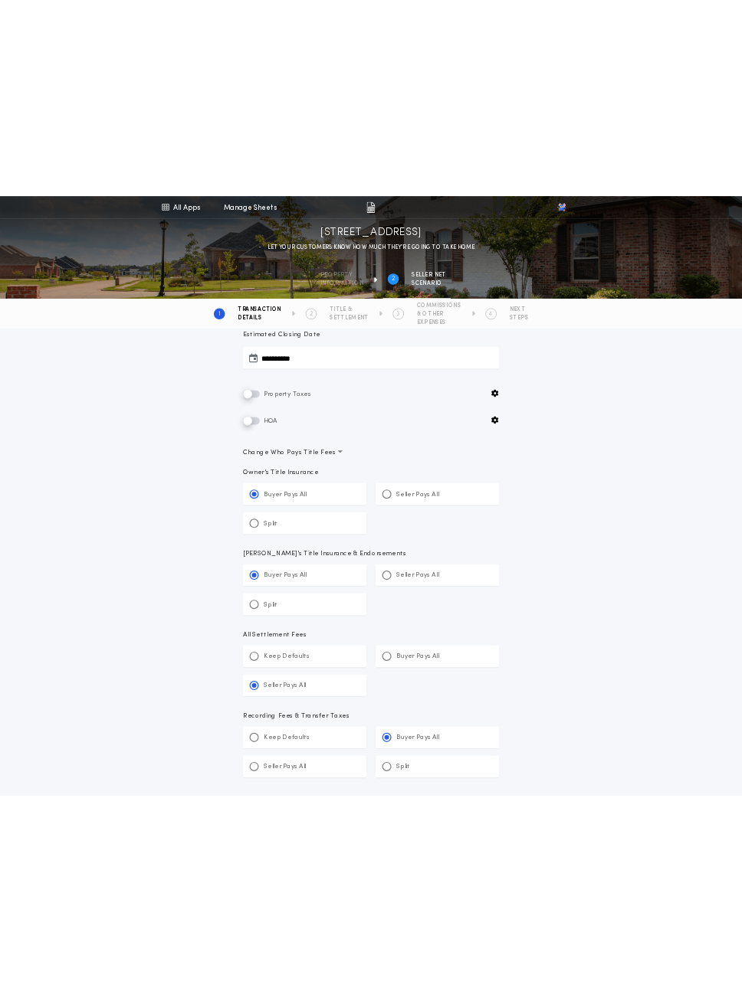
scroll to position [288, 0]
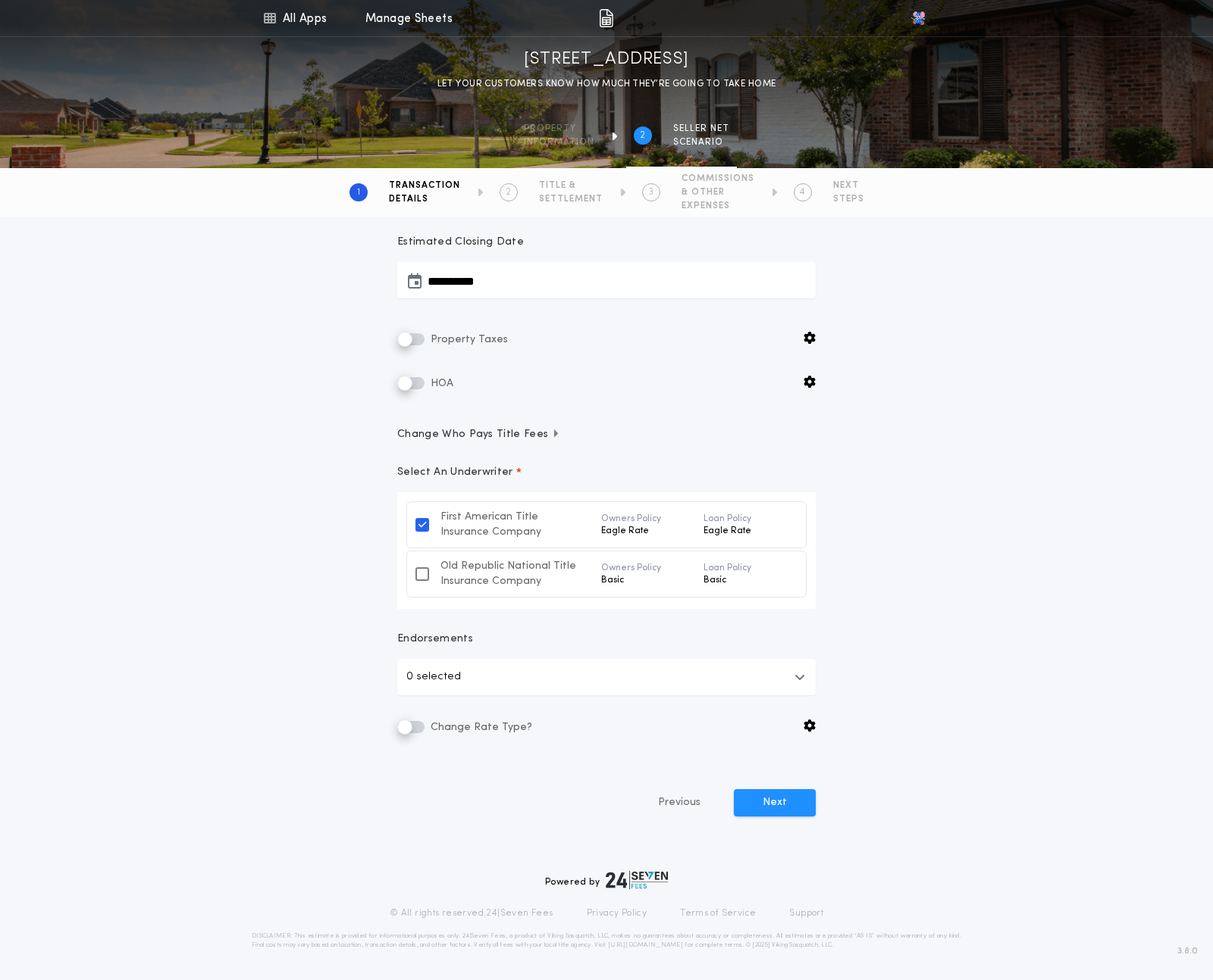
click at [452, 637] on p "Endorsements" at bounding box center [606, 639] width 419 height 15
click at [536, 203] on div "2 TITLE & SETTLEMENT" at bounding box center [551, 193] width 103 height 26
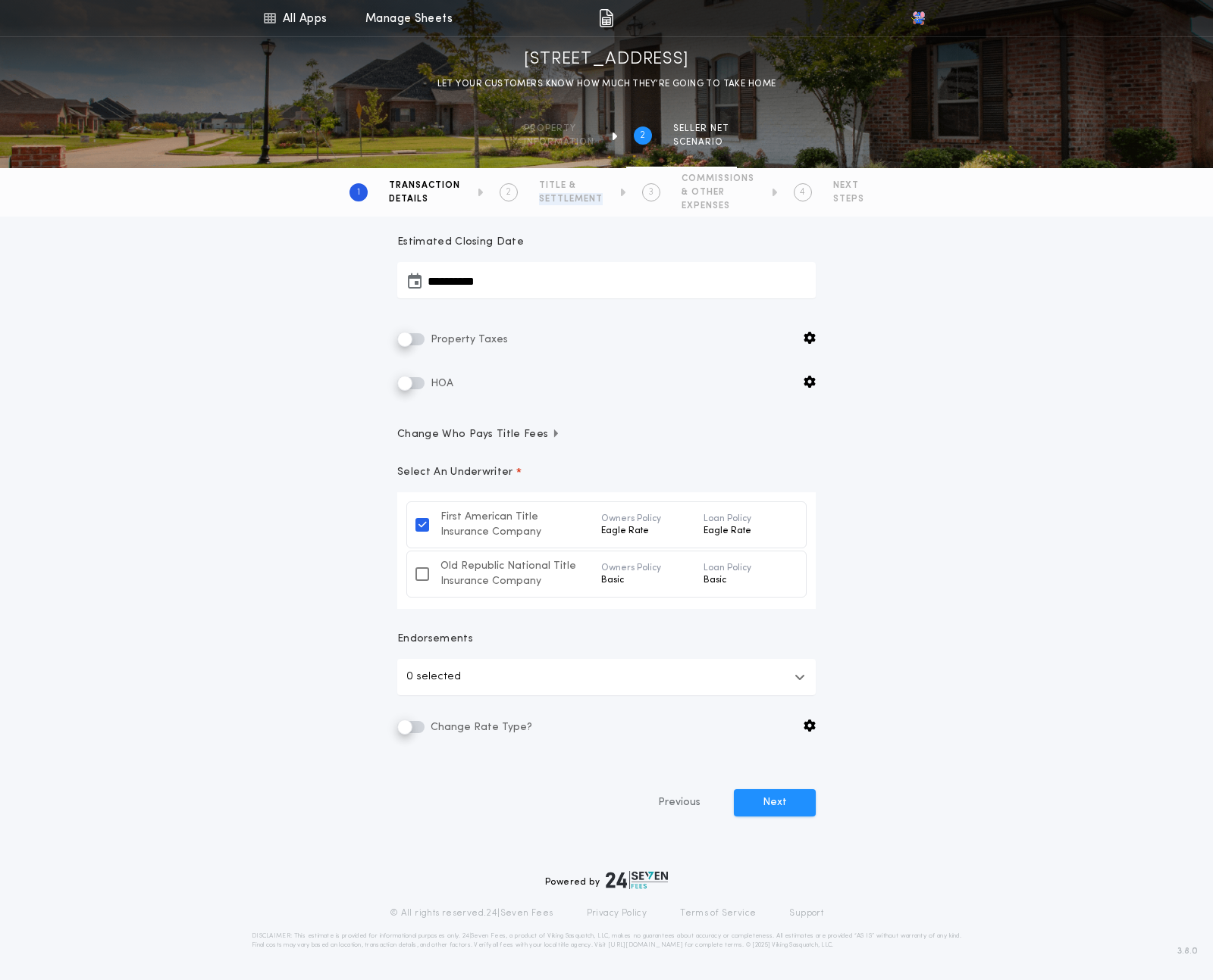
copy span "SETTLEMENT"
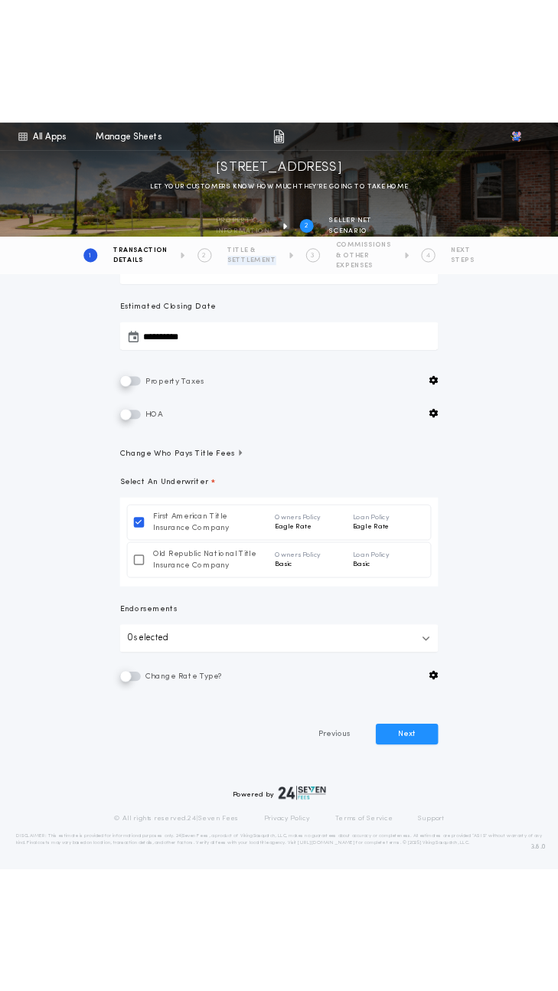
scroll to position [270, 0]
